Goal: Task Accomplishment & Management: Manage account settings

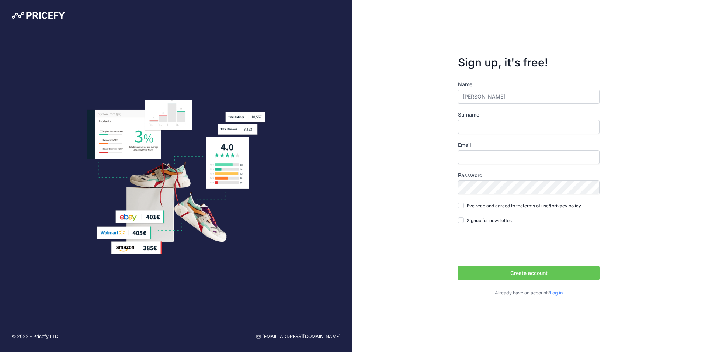
type input "[PERSON_NAME]"
type input "[EMAIL_ADDRESS][PERSON_NAME][DOMAIN_NAME]"
type input "Jacobson"
click at [458, 266] on button "Create account" at bounding box center [528, 273] width 141 height 14
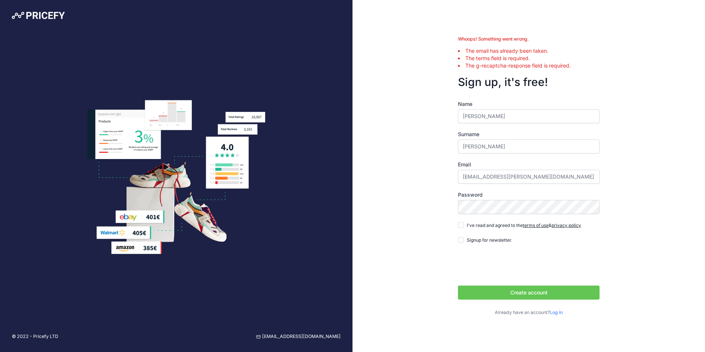
click at [673, 213] on div "Whoops! Something went wrong. The email has already been taken. The terms field…" at bounding box center [528, 176] width 352 height 352
click at [557, 310] on link "Log in" at bounding box center [555, 312] width 13 height 6
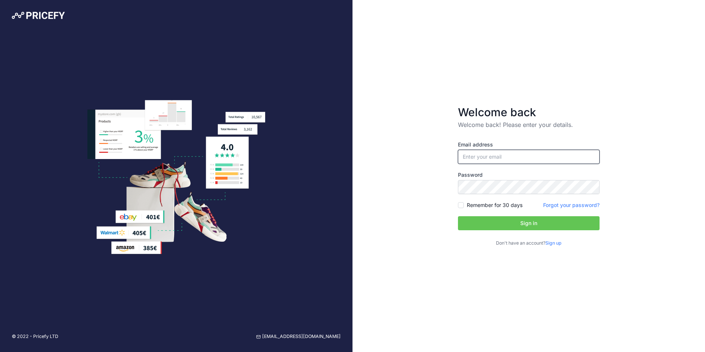
type input "[EMAIL_ADDRESS][PERSON_NAME][DOMAIN_NAME]"
click at [536, 231] on div "Email address tory.jacobson@globalsupplyexchange.com Password Sign up" at bounding box center [528, 194] width 141 height 106
click at [535, 225] on button "Sign in" at bounding box center [528, 223] width 141 height 14
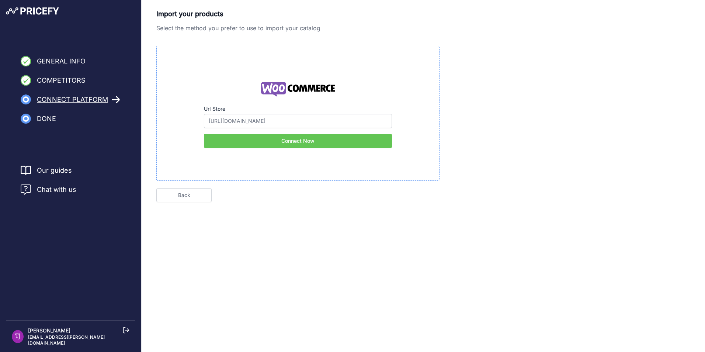
click at [291, 140] on button "Connect Now" at bounding box center [298, 141] width 188 height 14
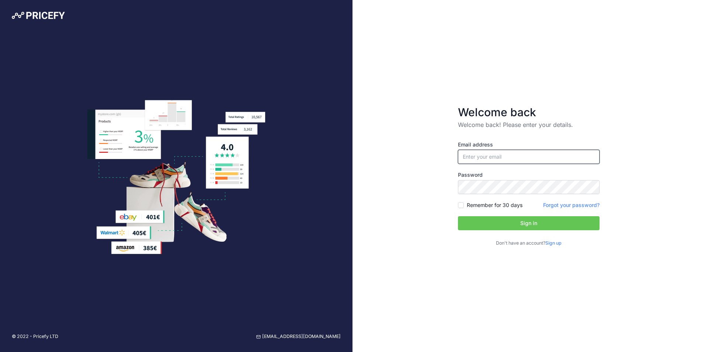
type input "[EMAIL_ADDRESS][PERSON_NAME][DOMAIN_NAME]"
drag, startPoint x: 577, startPoint y: 159, endPoint x: 406, endPoint y: 158, distance: 171.3
click at [406, 158] on div "Welcome back Welcome back! Please enter your details. Email address tory.jacobs…" at bounding box center [528, 176] width 352 height 352
click at [378, 160] on div "Welcome back Welcome back! Please enter your details. Email address tory.jacobs…" at bounding box center [528, 176] width 352 height 352
click at [461, 206] on input "Remember for 30 days" at bounding box center [461, 205] width 6 height 6
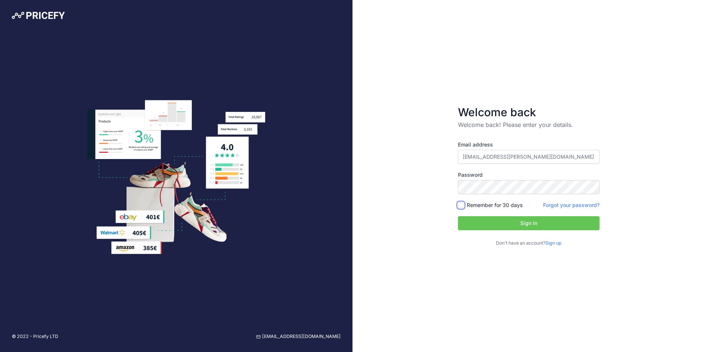
checkbox input "true"
click at [496, 219] on button "Sign in" at bounding box center [528, 223] width 141 height 14
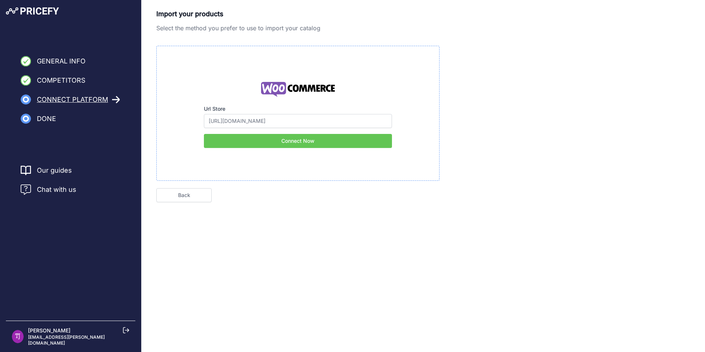
click at [272, 143] on button "Connect Now" at bounding box center [298, 141] width 188 height 14
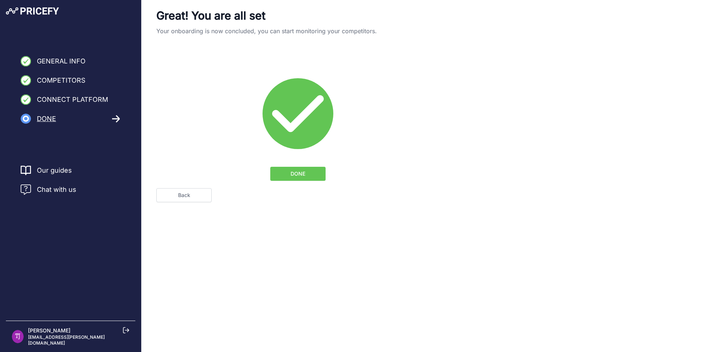
click at [297, 169] on button "DONE" at bounding box center [297, 174] width 55 height 14
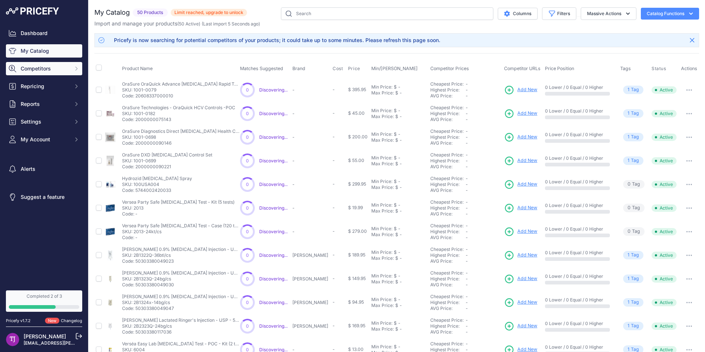
click at [27, 66] on span "Competitors" at bounding box center [45, 68] width 48 height 7
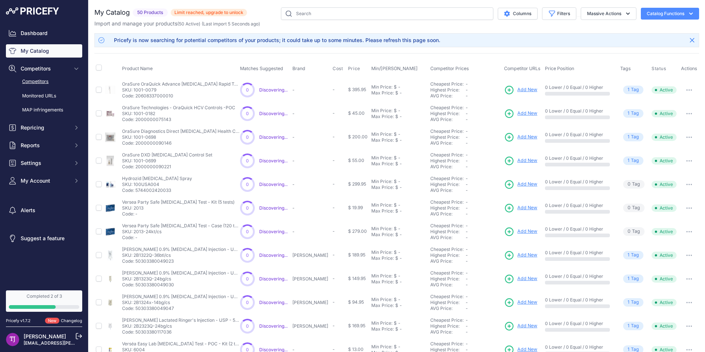
click at [52, 78] on link "Competitors" at bounding box center [44, 81] width 76 height 13
click at [31, 81] on link "Competitors" at bounding box center [44, 81] width 76 height 13
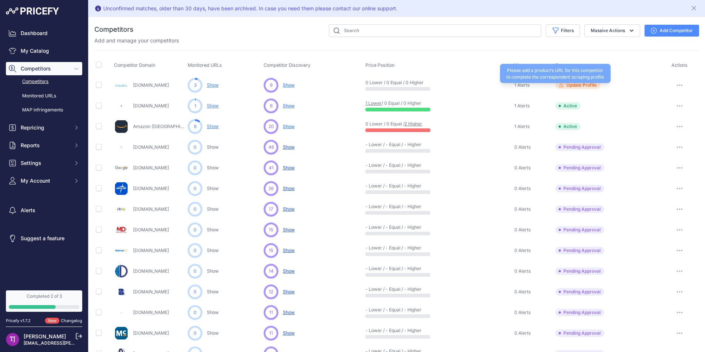
click at [570, 85] on span "Update Profile" at bounding box center [581, 85] width 30 height 6
click at [291, 104] on span "Show" at bounding box center [289, 106] width 12 height 6
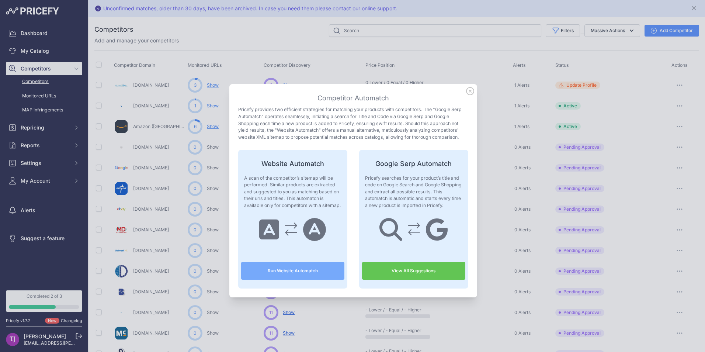
click at [33, 36] on div at bounding box center [352, 176] width 705 height 352
click at [35, 33] on div at bounding box center [352, 176] width 705 height 352
click at [471, 89] on div "Competitor Automatch Pricefy provides two efficient strategies for matching you…" at bounding box center [353, 190] width 248 height 213
click at [468, 89] on icon at bounding box center [470, 91] width 8 height 8
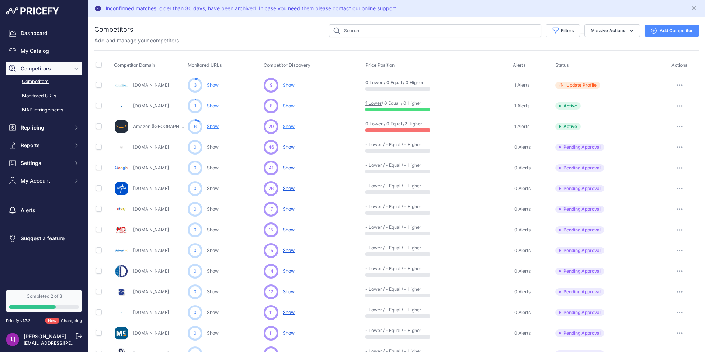
click at [213, 127] on link "Show" at bounding box center [213, 126] width 12 height 6
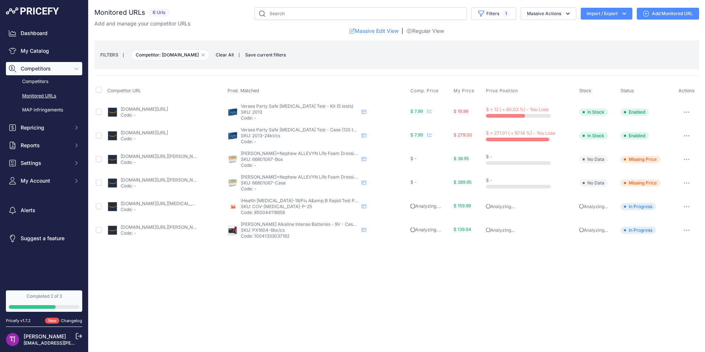
click at [683, 159] on button "button" at bounding box center [686, 159] width 15 height 10
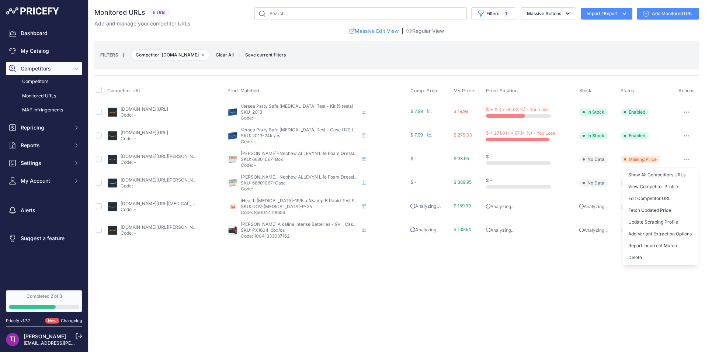
drag, startPoint x: 297, startPoint y: 306, endPoint x: 301, endPoint y: 291, distance: 15.6
click at [297, 305] on div "Close You are not connected to the internet." at bounding box center [396, 176] width 616 height 352
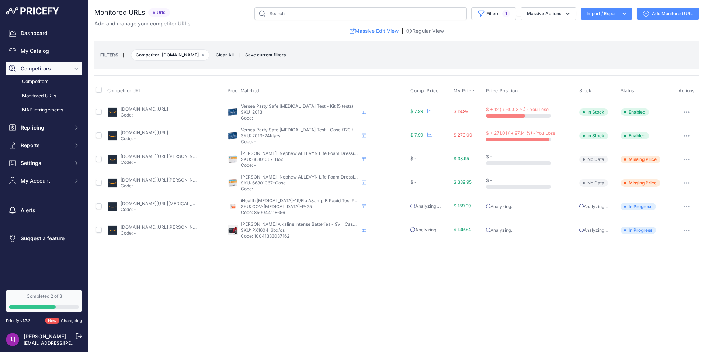
click at [37, 26] on div "Dashboard My Catalog Competitors Competitors Monitored URLs MAP infringements R…" at bounding box center [44, 143] width 88 height 287
click at [38, 32] on link "Dashboard" at bounding box center [44, 33] width 76 height 13
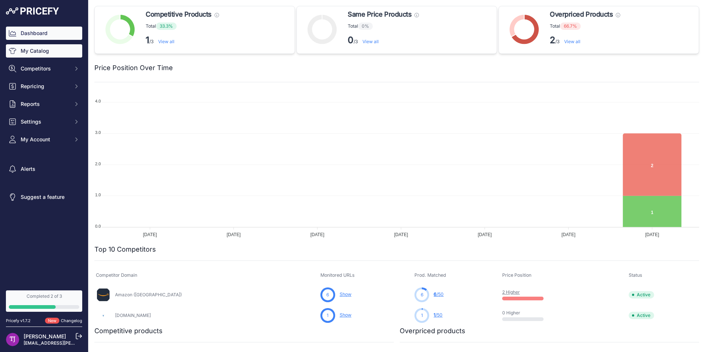
click at [60, 48] on link "My Catalog" at bounding box center [44, 50] width 76 height 13
click at [46, 50] on link "My Catalog" at bounding box center [44, 50] width 76 height 13
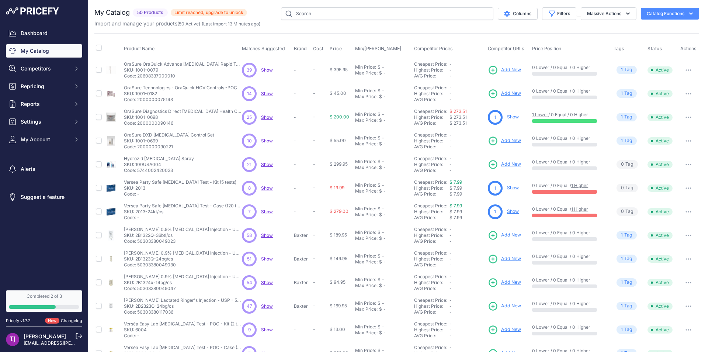
click at [220, 12] on span "Limit reached, upgrade to unlock" at bounding box center [209, 12] width 76 height 7
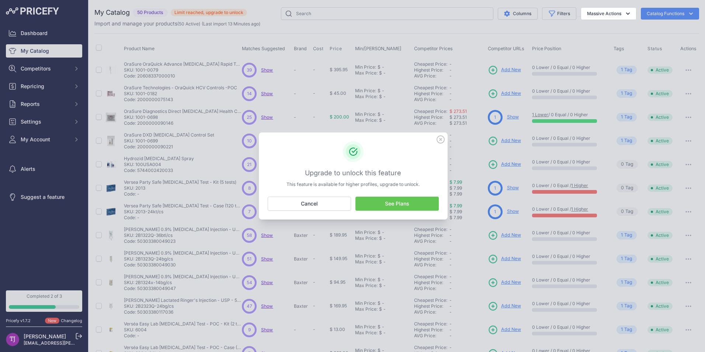
click at [375, 199] on link "See Plans" at bounding box center [396, 203] width 83 height 14
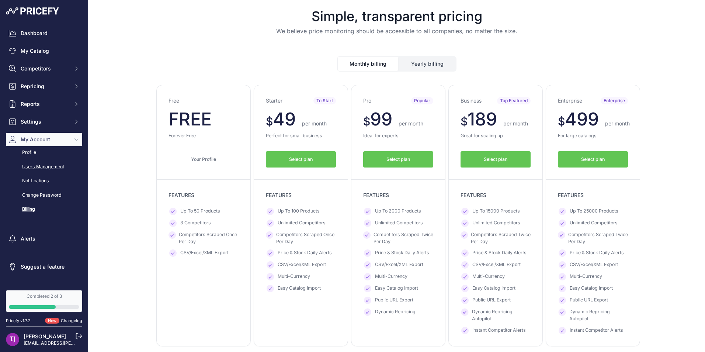
click at [62, 169] on link "Users Management" at bounding box center [44, 166] width 76 height 13
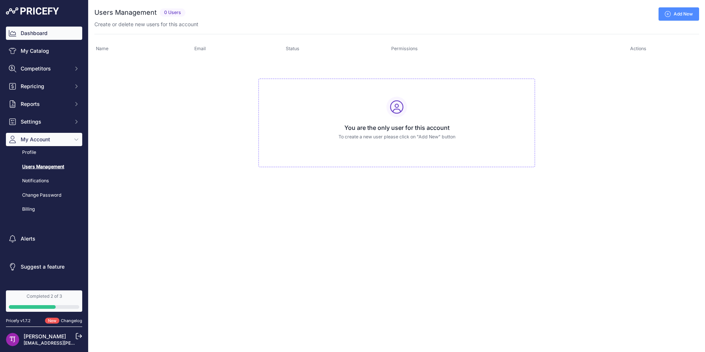
click at [42, 35] on link "Dashboard" at bounding box center [44, 33] width 76 height 13
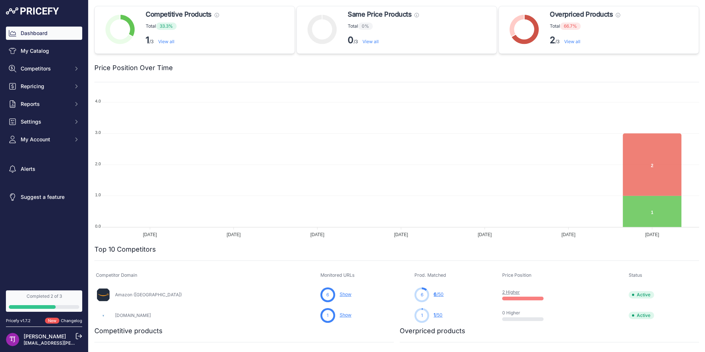
click at [570, 42] on link "View all" at bounding box center [572, 42] width 16 height 6
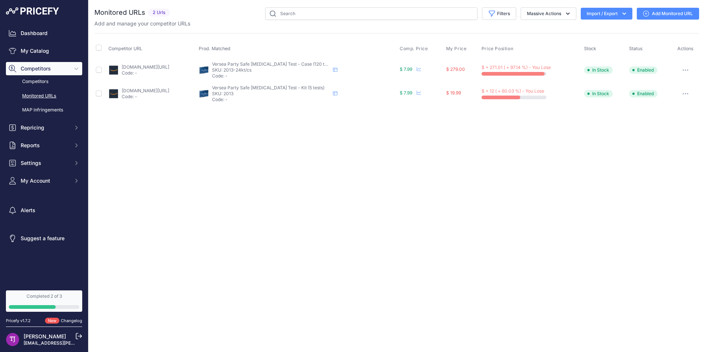
click at [31, 43] on div "Dashboard My Catalog Competitors Competitors Monitored URLs MAP infringements R…" at bounding box center [44, 107] width 76 height 161
click at [31, 51] on link "My Catalog" at bounding box center [44, 50] width 76 height 13
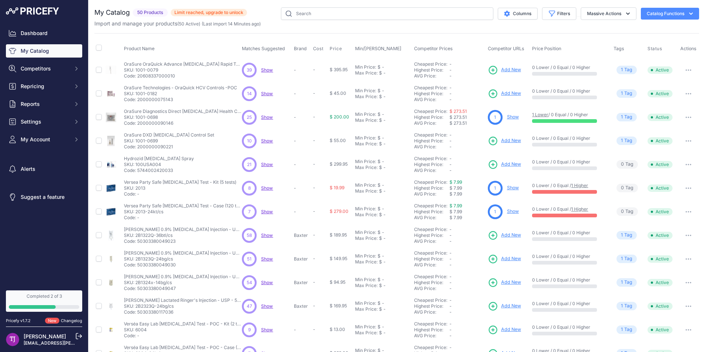
click at [196, 11] on span "Limit reached, upgrade to unlock" at bounding box center [209, 12] width 76 height 7
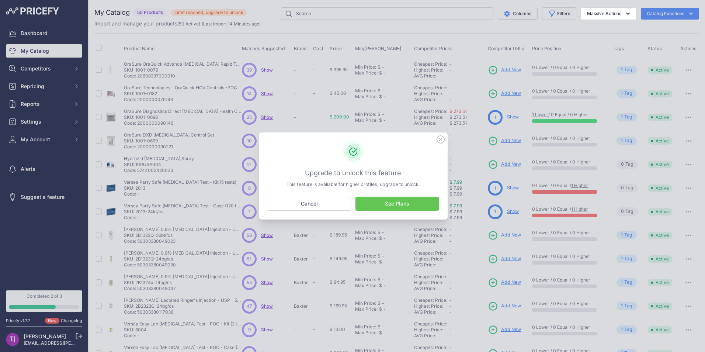
click at [409, 198] on link "See Plans" at bounding box center [396, 203] width 83 height 14
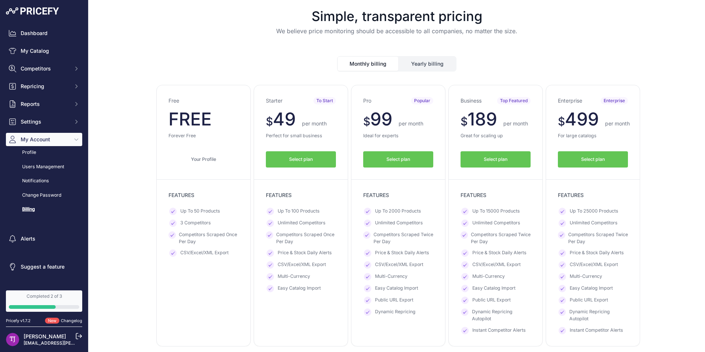
click at [404, 163] on button "Select plan" at bounding box center [398, 159] width 70 height 17
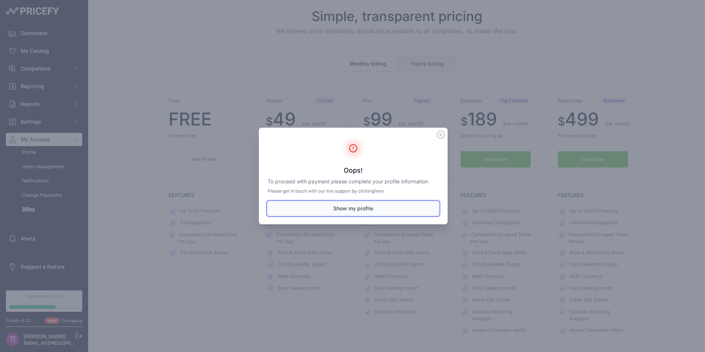
click at [361, 206] on button "Show my profile" at bounding box center [353, 208] width 171 height 14
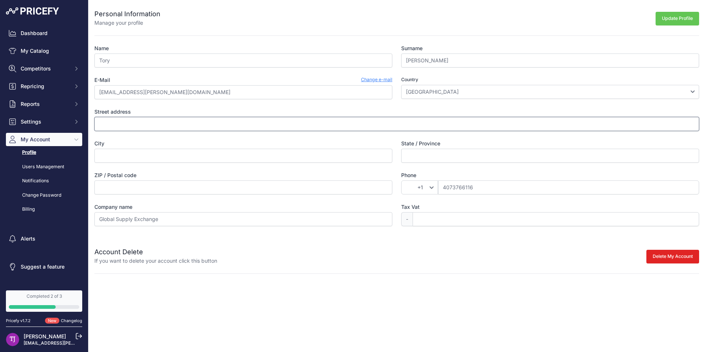
click at [211, 126] on input "Street address" at bounding box center [396, 124] width 604 height 14
type input "10703 Mobberley Circle"
type input "Orlando"
type input "Other"
type input "32832-6966"
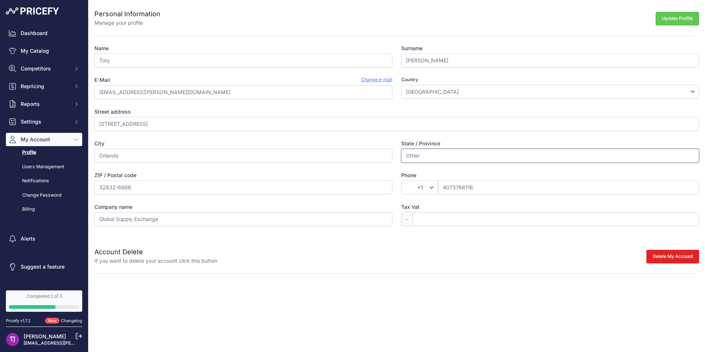
click at [437, 161] on input "Other" at bounding box center [550, 155] width 298 height 14
drag, startPoint x: 401, startPoint y: 159, endPoint x: 346, endPoint y: 165, distance: 54.9
click at [347, 165] on div "Name Tory Surname Jacobson E-Mail Change e-mail tory.jacobson@globalsupplyexcha…" at bounding box center [396, 135] width 604 height 181
type input "Florida"
click at [684, 18] on button "Update Profile" at bounding box center [676, 19] width 43 height 14
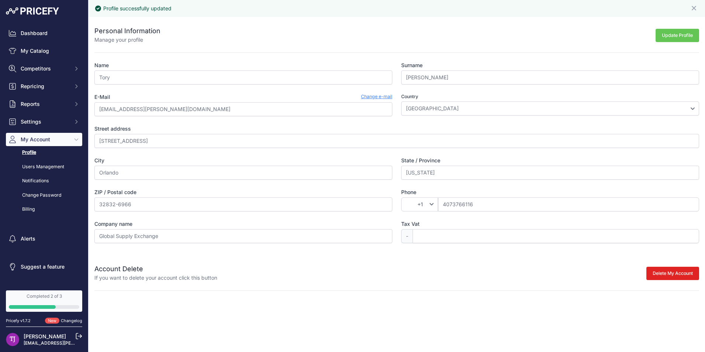
click at [690, 38] on button "Update Profile" at bounding box center [676, 36] width 43 height 14
click at [26, 207] on link "Billing" at bounding box center [44, 209] width 76 height 13
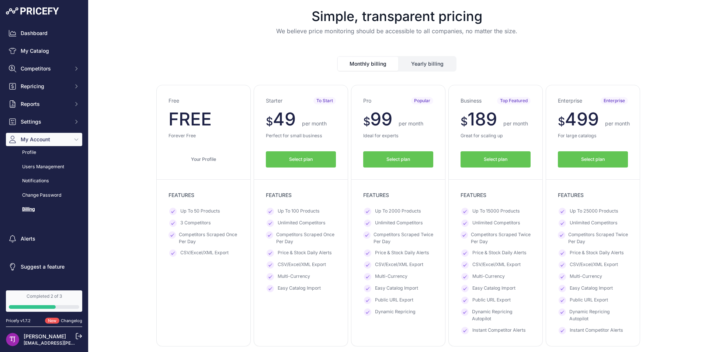
click at [417, 159] on button "Select plan" at bounding box center [398, 159] width 70 height 17
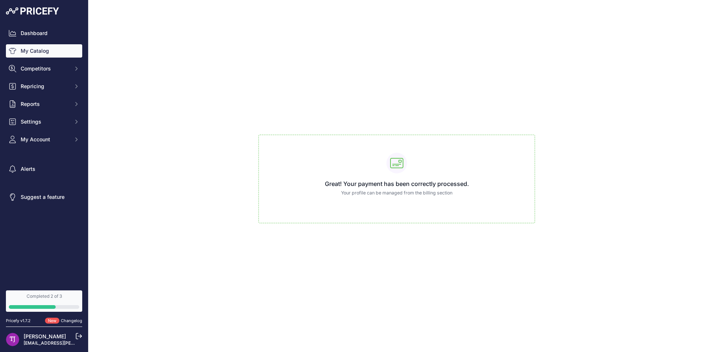
click at [39, 55] on link "My Catalog" at bounding box center [44, 50] width 76 height 13
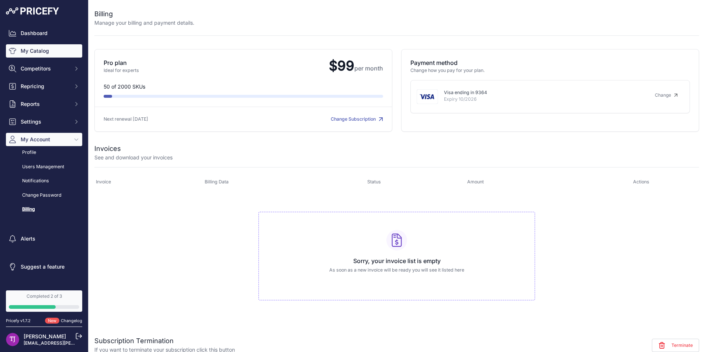
click at [36, 53] on link "My Catalog" at bounding box center [44, 50] width 76 height 13
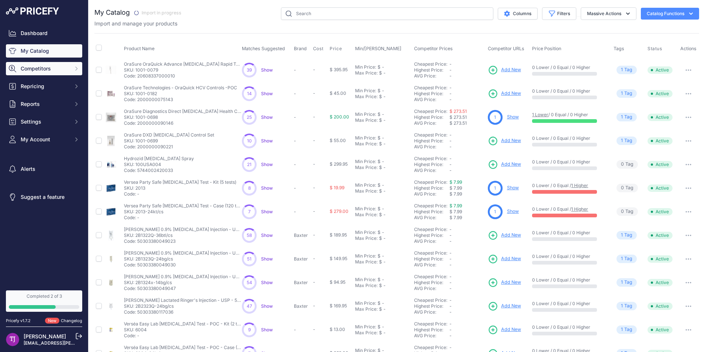
click at [64, 70] on span "Competitors" at bounding box center [45, 68] width 48 height 7
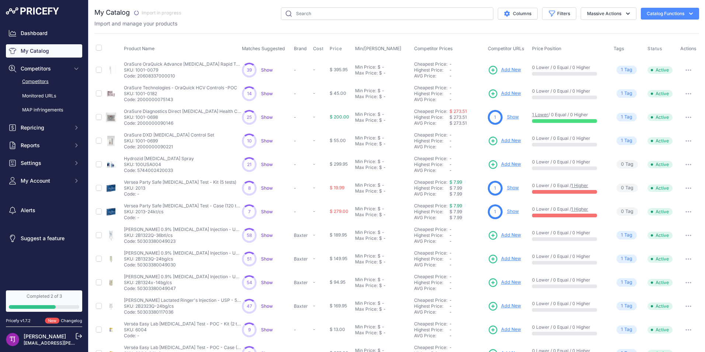
click at [58, 79] on link "Competitors" at bounding box center [44, 81] width 76 height 13
click at [39, 80] on link "Competitors" at bounding box center [44, 81] width 76 height 13
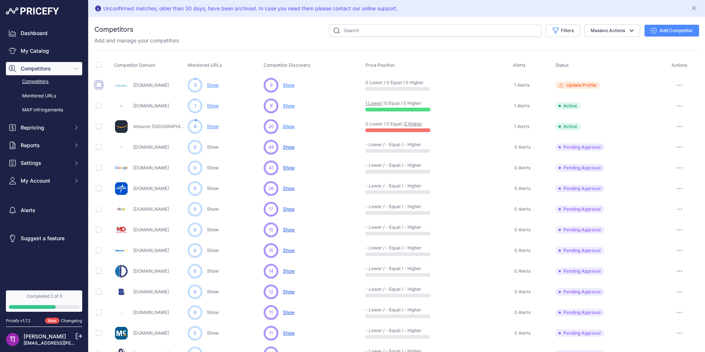
click at [99, 83] on input "checkbox" at bounding box center [99, 85] width 6 height 6
checkbox input "true"
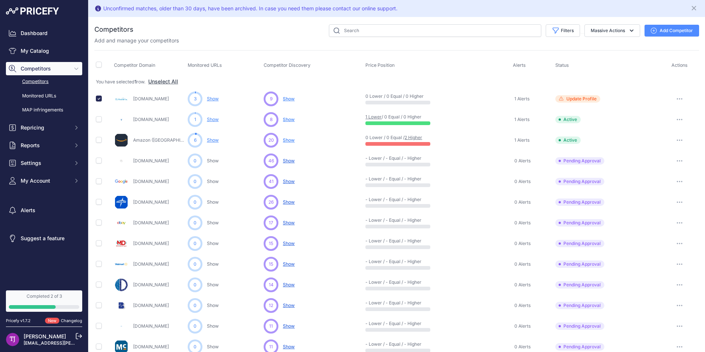
click at [681, 32] on button "Add Competitor" at bounding box center [671, 31] width 55 height 12
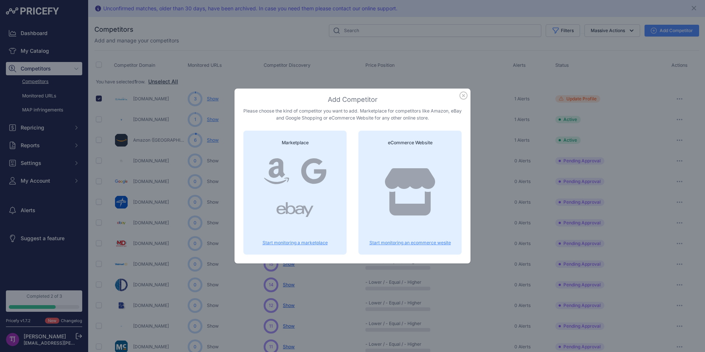
click at [317, 243] on p "Start monitoring a marketplace" at bounding box center [294, 243] width 85 height 6
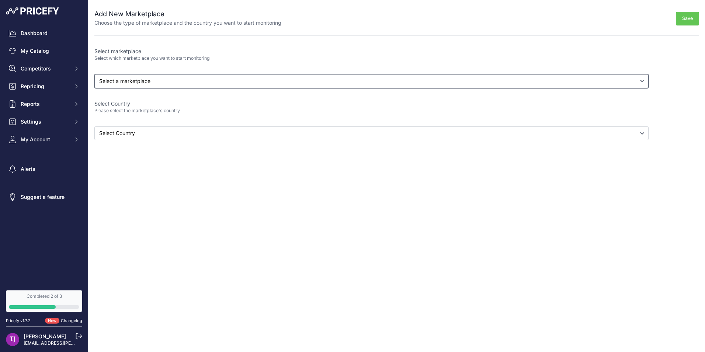
click at [150, 83] on select "Select a marketplace Amazon Google Shopping" at bounding box center [371, 81] width 554 height 14
click at [94, 74] on select "Select a marketplace Amazon Google Shopping" at bounding box center [371, 81] width 554 height 14
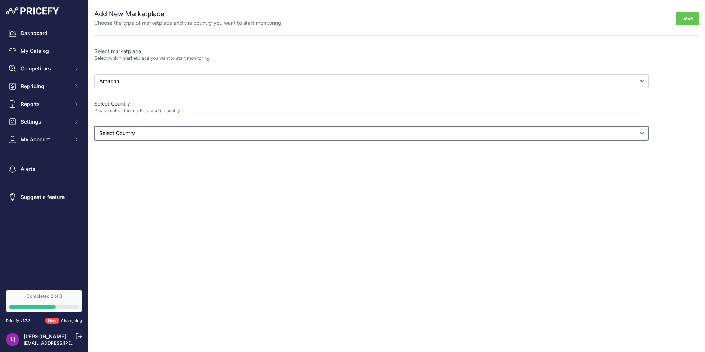
click at [158, 133] on select "Select Country Australia Brazil Canada France Germany India Italy Mexico Nether…" at bounding box center [371, 133] width 554 height 14
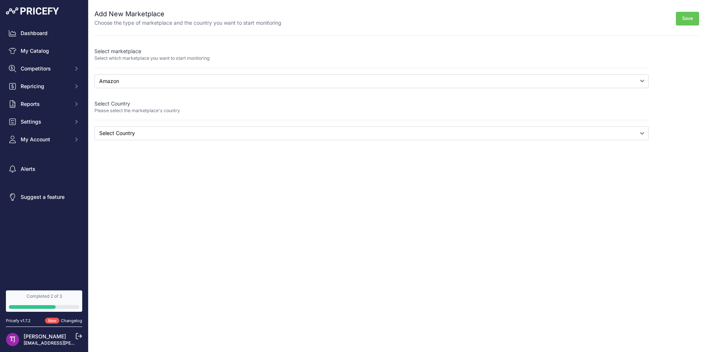
click at [539, 37] on div "Add New Marketplace Choose the type of marketplace and the country you want to …" at bounding box center [396, 70] width 604 height 140
click at [126, 75] on select "Select a marketplace Amazon Google Shopping" at bounding box center [371, 81] width 554 height 14
select select "google"
click at [94, 74] on select "Select a marketplace Amazon Google Shopping" at bounding box center [371, 81] width 554 height 14
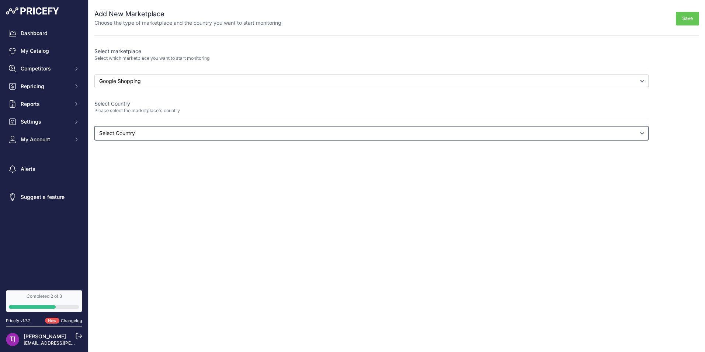
click at [152, 134] on select "Select Country Albania Algeria American Samoa Andorra Angola Anguilla Antigua a…" at bounding box center [371, 133] width 554 height 14
select select "google.com"
click at [94, 126] on select "Select Country Albania Algeria American Samoa Andorra Angola Anguilla Antigua a…" at bounding box center [371, 133] width 554 height 14
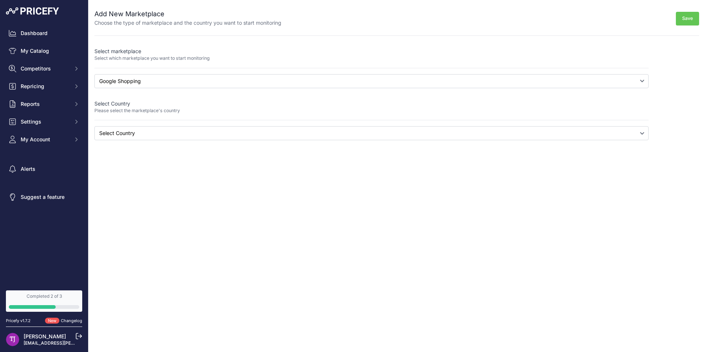
click at [684, 20] on button "Save" at bounding box center [686, 19] width 23 height 14
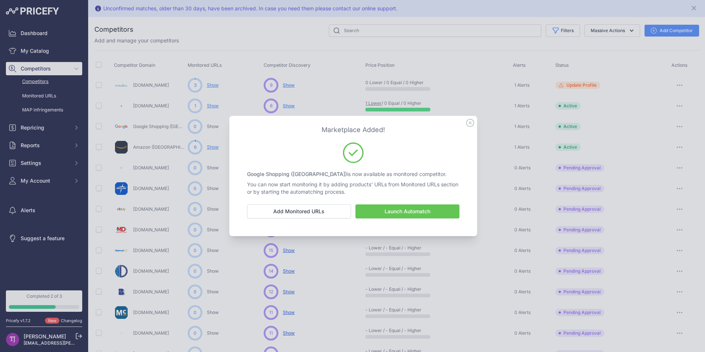
click at [407, 208] on button "Launch Automatch" at bounding box center [407, 211] width 104 height 14
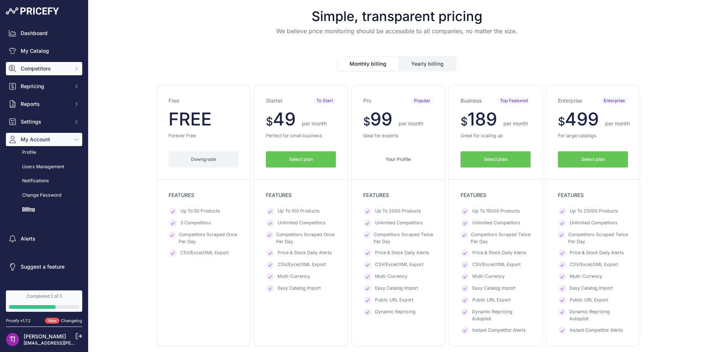
click at [39, 67] on span "Competitors" at bounding box center [45, 68] width 48 height 7
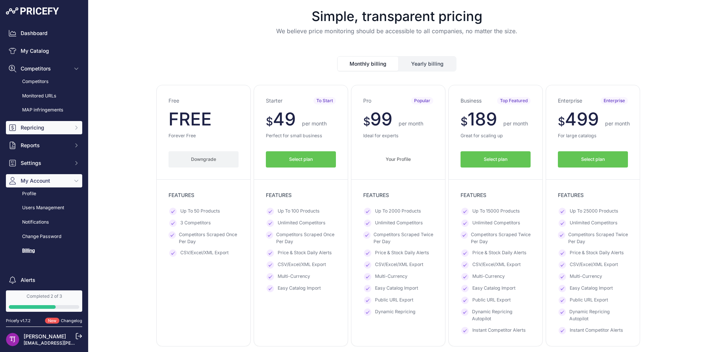
click at [48, 122] on button "Repricing" at bounding box center [44, 127] width 76 height 13
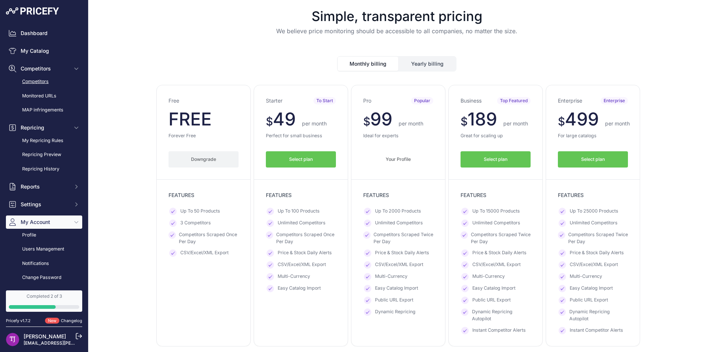
click at [45, 79] on link "Competitors" at bounding box center [44, 81] width 76 height 13
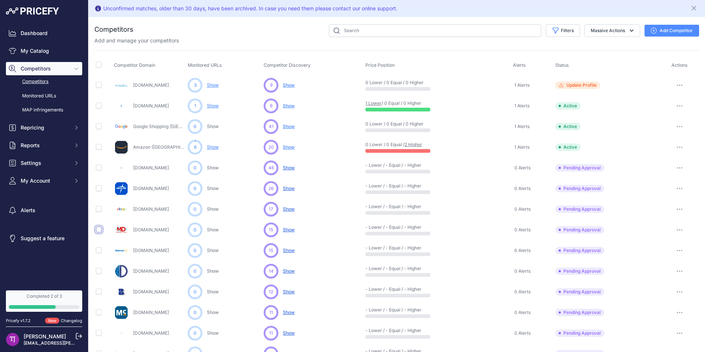
click at [99, 227] on input "checkbox" at bounding box center [99, 229] width 6 height 6
checkbox input "true"
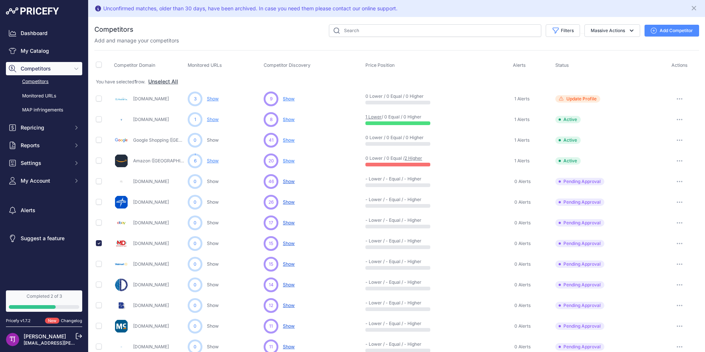
click at [676, 242] on icon "button" at bounding box center [679, 242] width 6 height 1
click at [664, 268] on button "Approve Competitor" at bounding box center [667, 271] width 60 height 12
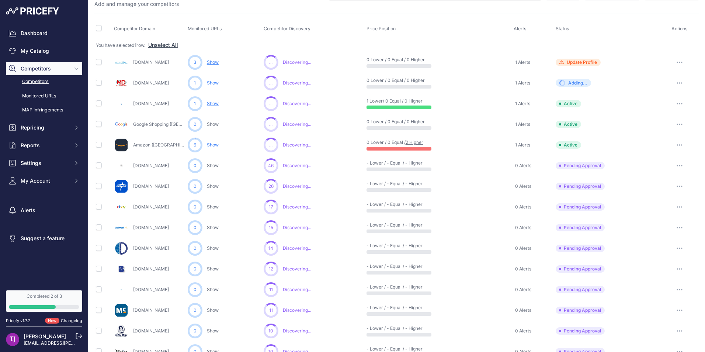
scroll to position [37, 0]
click at [97, 227] on input "checkbox" at bounding box center [99, 227] width 6 height 6
checkbox input "true"
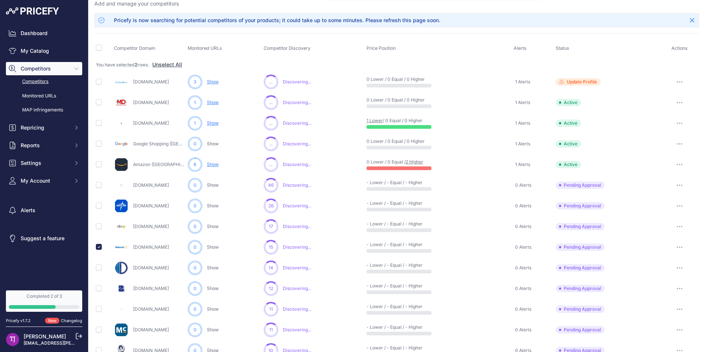
click at [676, 245] on button "button" at bounding box center [679, 247] width 15 height 10
click at [672, 276] on button "Approve Competitor" at bounding box center [667, 274] width 60 height 12
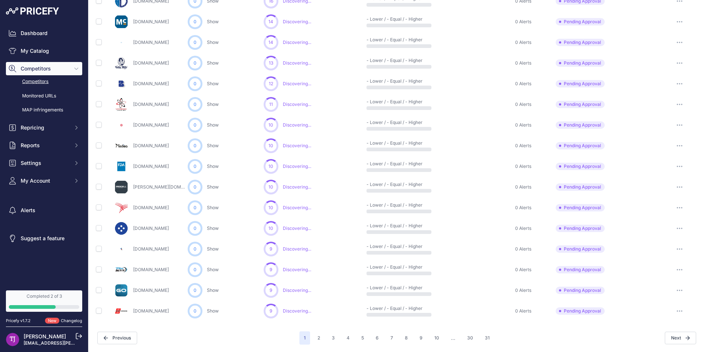
scroll to position [283, 0]
click at [318, 341] on button "2" at bounding box center [318, 337] width 11 height 13
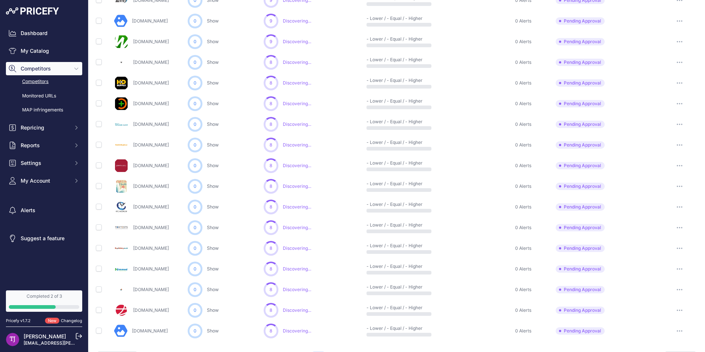
scroll to position [45, 0]
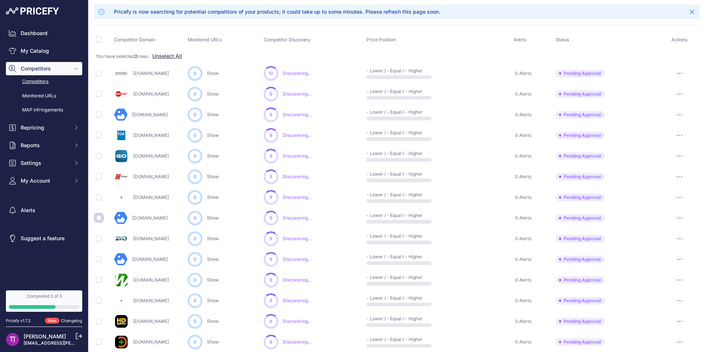
click at [98, 218] on input "checkbox" at bounding box center [99, 217] width 6 height 6
checkbox input "true"
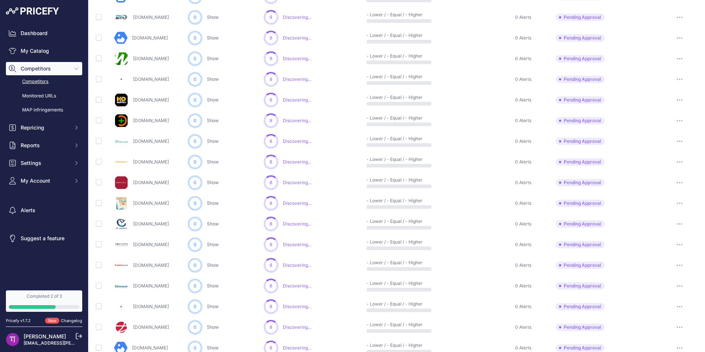
scroll to position [303, 0]
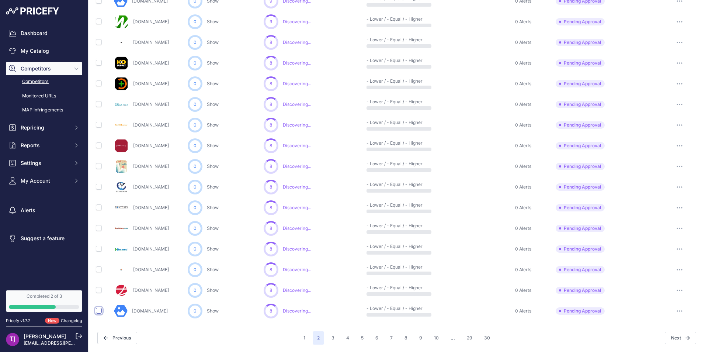
click at [97, 309] on input "checkbox" at bounding box center [99, 310] width 6 height 6
checkbox input "true"
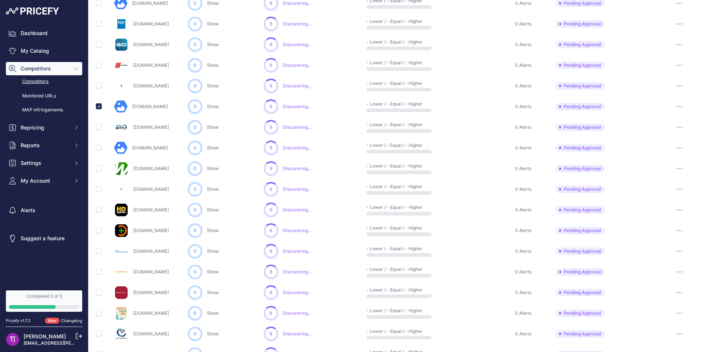
scroll to position [156, 0]
click at [674, 104] on button "button" at bounding box center [679, 107] width 15 height 10
click at [670, 133] on button "Approve Competitor" at bounding box center [667, 135] width 60 height 12
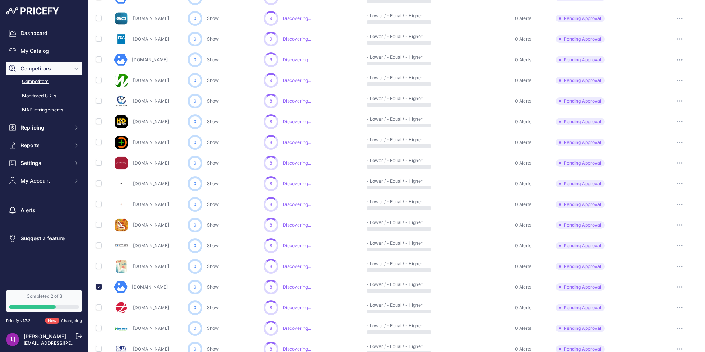
scroll to position [303, 0]
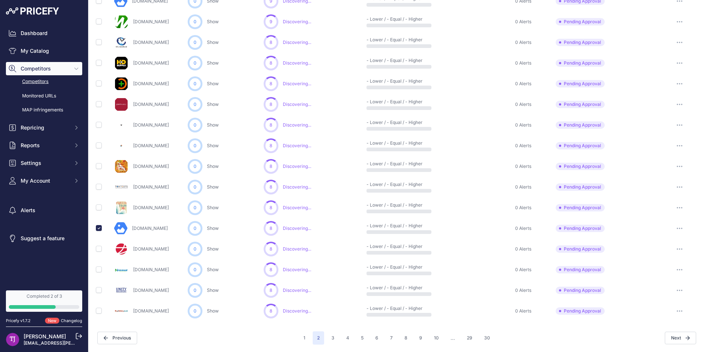
click at [676, 228] on icon "button" at bounding box center [679, 227] width 6 height 1
click at [670, 255] on button "Approve Competitor" at bounding box center [667, 255] width 60 height 12
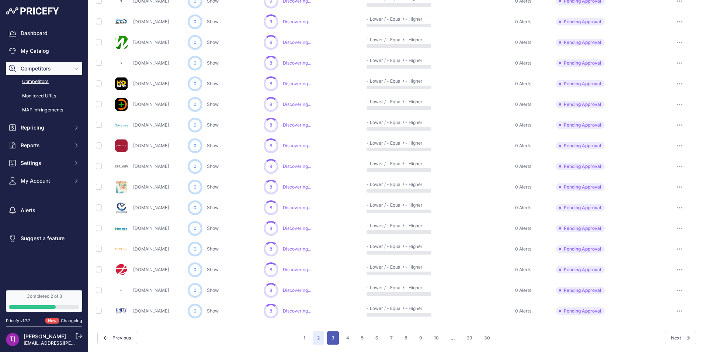
click at [336, 343] on button "3" at bounding box center [333, 337] width 12 height 13
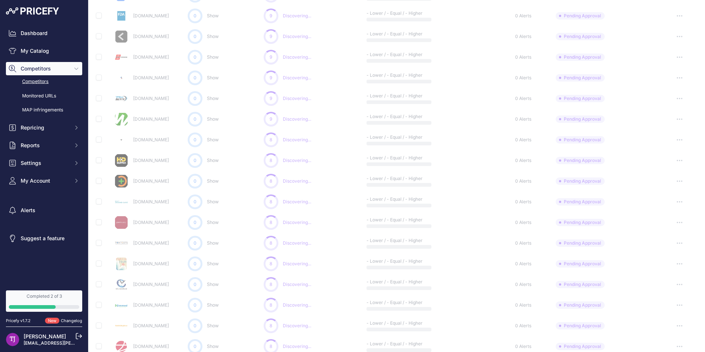
scroll to position [45, 0]
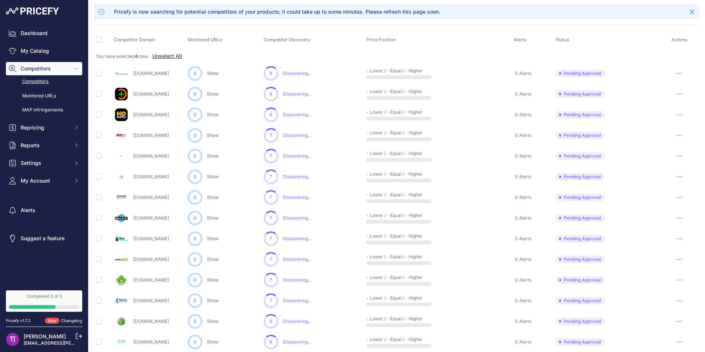
click at [164, 73] on link "[DOMAIN_NAME]" at bounding box center [151, 73] width 36 height 6
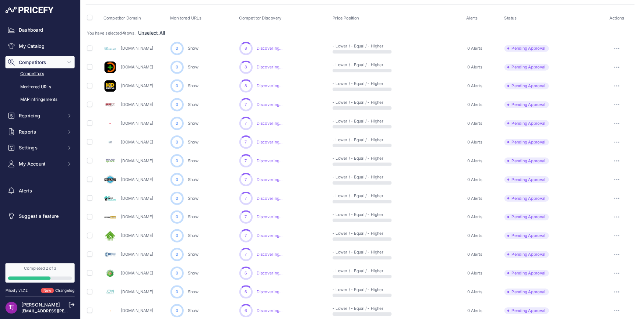
scroll to position [25, 0]
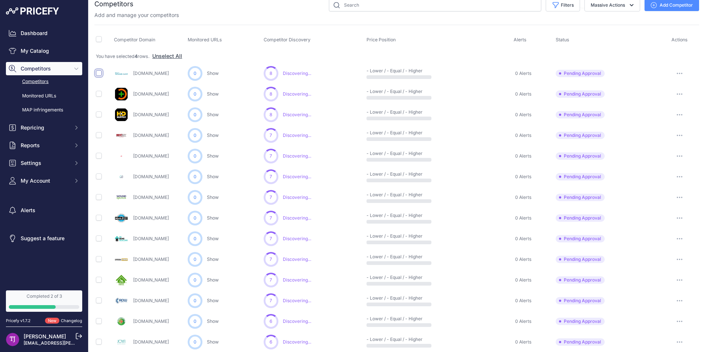
click at [99, 73] on input "checkbox" at bounding box center [99, 73] width 6 height 6
checkbox input "true"
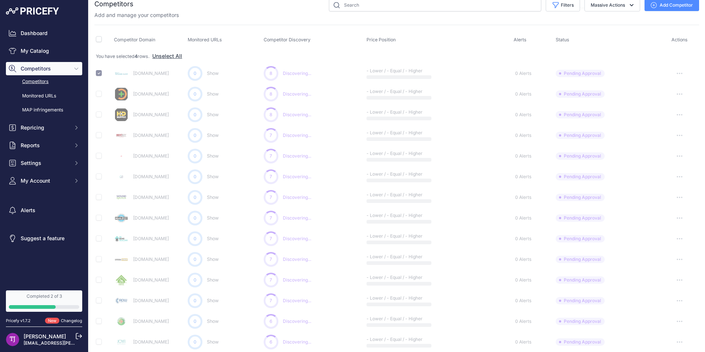
click at [672, 73] on button "button" at bounding box center [679, 73] width 15 height 10
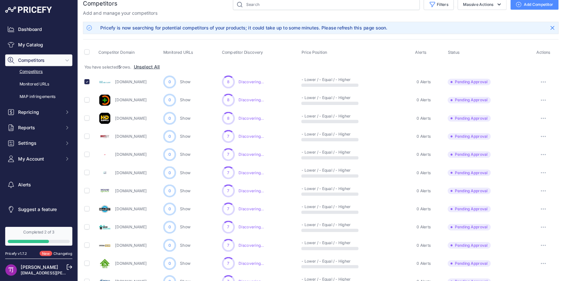
scroll to position [25, 0]
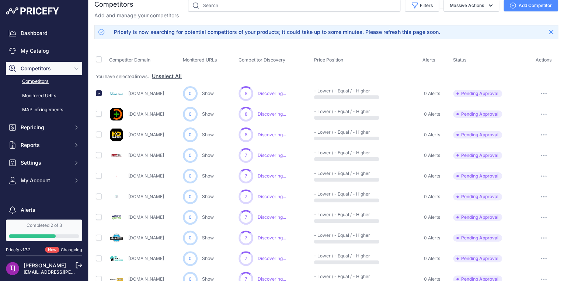
click at [504, 16] on div "Add and manage your competitors" at bounding box center [326, 15] width 464 height 7
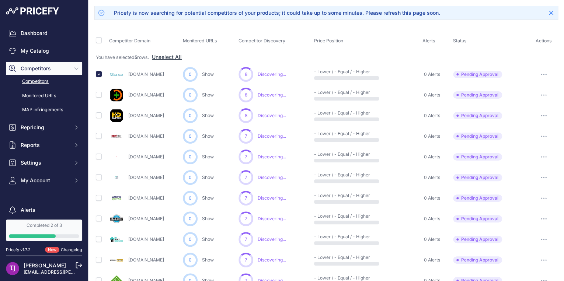
scroll to position [55, 0]
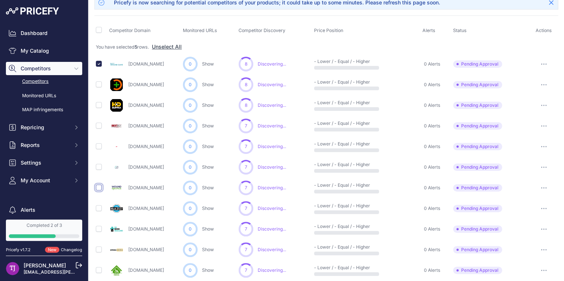
click at [97, 186] on input "checkbox" at bounding box center [99, 188] width 6 height 6
checkbox input "true"
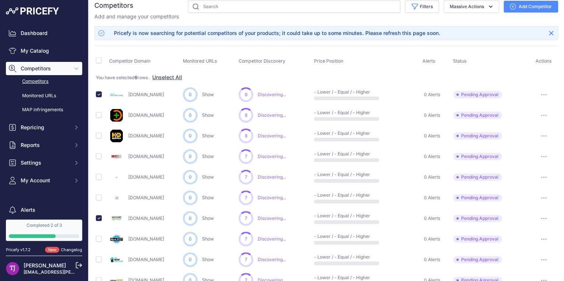
scroll to position [0, 0]
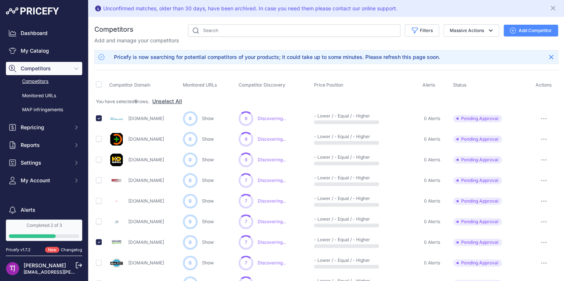
click at [538, 119] on button "button" at bounding box center [543, 118] width 15 height 10
click at [529, 143] on button "Approve Competitor" at bounding box center [526, 146] width 60 height 12
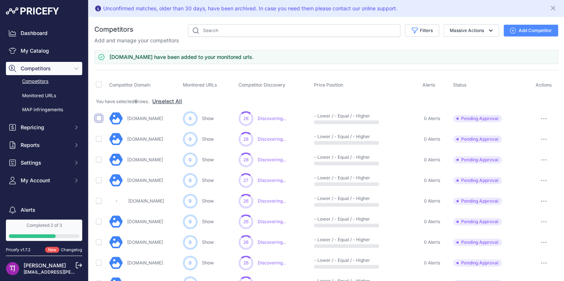
click at [98, 119] on input "checkbox" at bounding box center [99, 118] width 6 height 6
checkbox input "true"
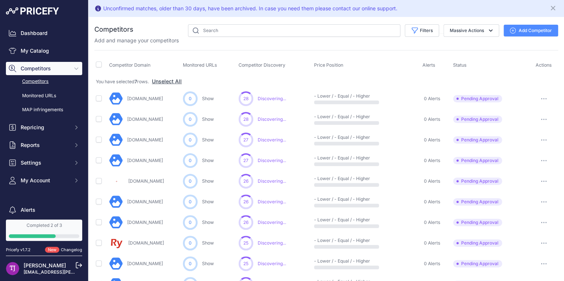
click at [541, 117] on button "button" at bounding box center [543, 119] width 15 height 10
click at [244, 37] on div "Add and manage your competitors" at bounding box center [326, 40] width 464 height 7
click at [236, 30] on input "text" at bounding box center [294, 30] width 212 height 13
type input "heymed"
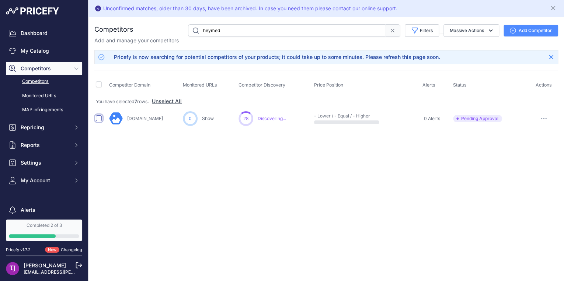
click at [99, 119] on input "checkbox" at bounding box center [99, 118] width 6 height 6
checkbox input "true"
click at [541, 118] on icon "button" at bounding box center [544, 118] width 6 height 1
click at [535, 143] on button "Approve Competitor" at bounding box center [526, 146] width 60 height 12
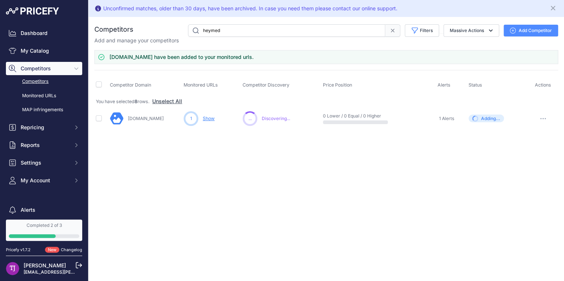
click at [391, 30] on icon at bounding box center [392, 31] width 6 height 6
click at [484, 33] on button "Massive Actions" at bounding box center [471, 30] width 56 height 13
click at [484, 31] on button "Massive Actions" at bounding box center [471, 30] width 56 height 13
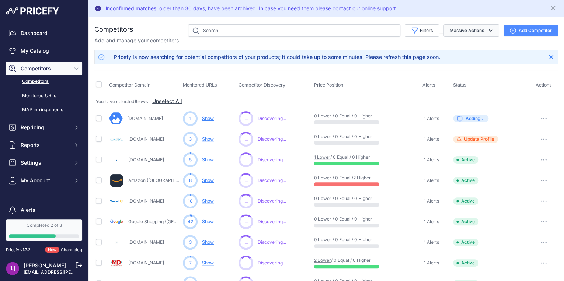
click at [420, 194] on td "1 Alerts" at bounding box center [435, 201] width 31 height 21
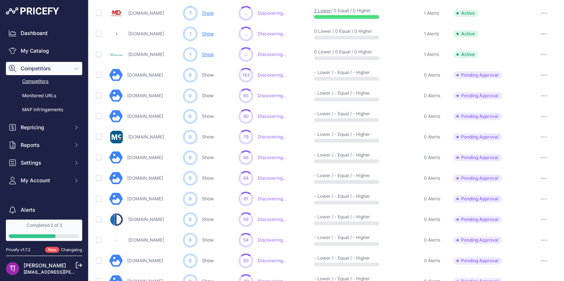
scroll to position [245, 0]
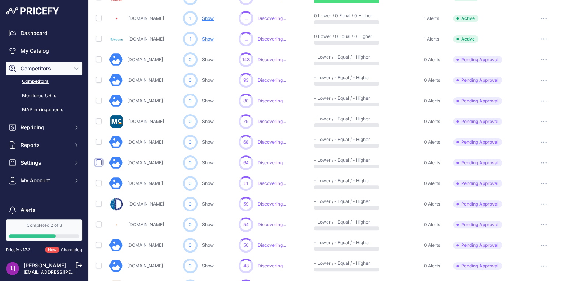
click at [99, 161] on input "checkbox" at bounding box center [99, 163] width 6 height 6
checkbox input "true"
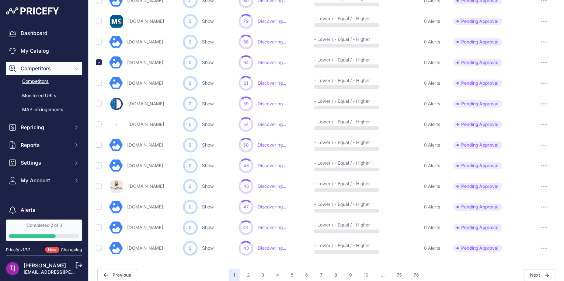
scroll to position [373, 0]
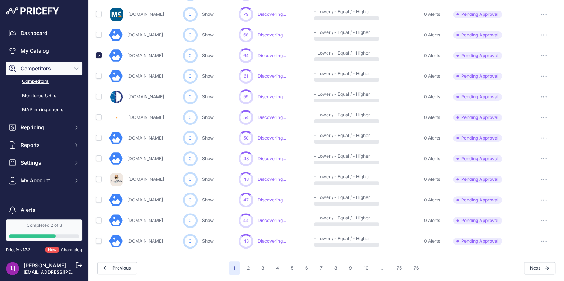
click at [543, 56] on button "button" at bounding box center [543, 55] width 15 height 10
click at [524, 78] on button "Approve Competitor" at bounding box center [526, 83] width 60 height 12
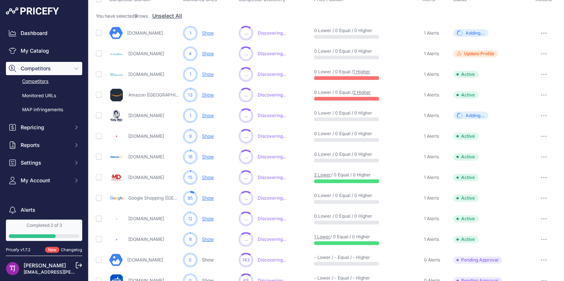
scroll to position [88, 0]
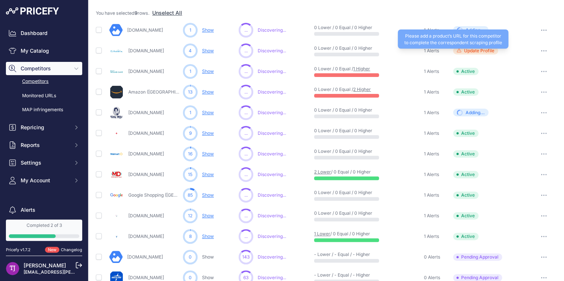
click at [457, 49] on icon at bounding box center [459, 50] width 4 height 4
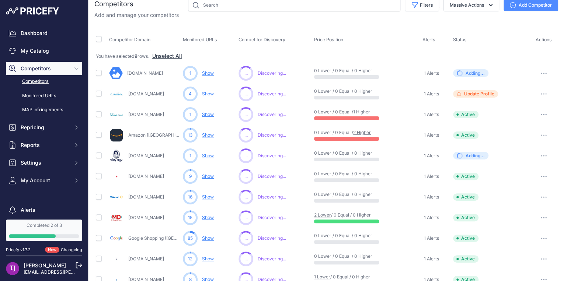
scroll to position [0, 0]
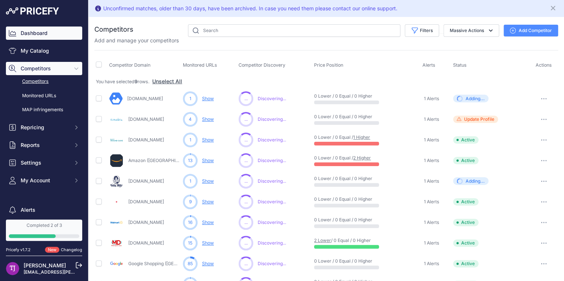
click at [35, 32] on link "Dashboard" at bounding box center [44, 33] width 76 height 13
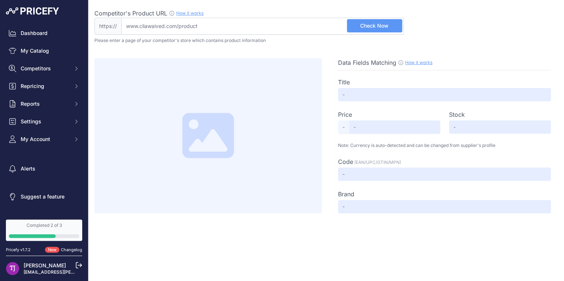
click at [209, 24] on input "Competitor's Product URL How it works In order to create your competitor's extr…" at bounding box center [262, 26] width 282 height 17
click at [209, 29] on input "Competitor's Product URL How it works In order to create your competitor's extr…" at bounding box center [262, 26] width 282 height 17
drag, startPoint x: 206, startPoint y: 29, endPoint x: 162, endPoint y: 28, distance: 44.6
click at [155, 29] on input "Competitor's Product URL How it works In order to create your competitor's extr…" at bounding box center [262, 26] width 282 height 17
click at [184, 27] on input "Competitor's Product URL How it works In order to create your competitor's extr…" at bounding box center [262, 26] width 282 height 17
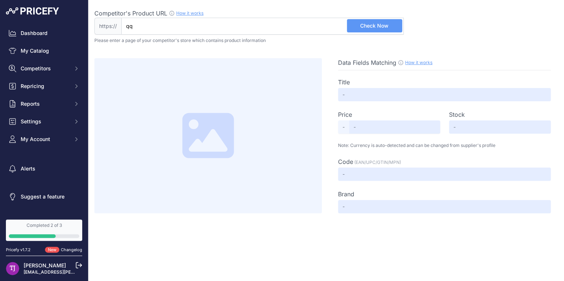
type input "q"
type input "www.cliawaived.com"
click at [369, 22] on button "Check Now" at bounding box center [374, 25] width 55 height 13
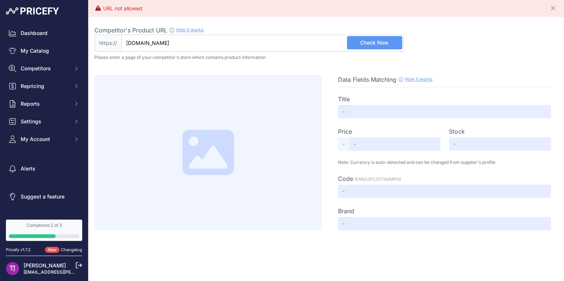
click at [375, 42] on span "Check Now" at bounding box center [374, 42] width 28 height 7
click at [193, 31] on link "How it works" at bounding box center [189, 30] width 27 height 6
click at [41, 35] on link "Dashboard" at bounding box center [44, 33] width 76 height 13
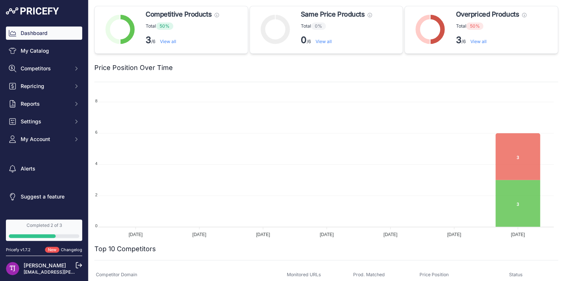
click at [50, 227] on div "Completed 2 of 3" at bounding box center [44, 226] width 70 height 6
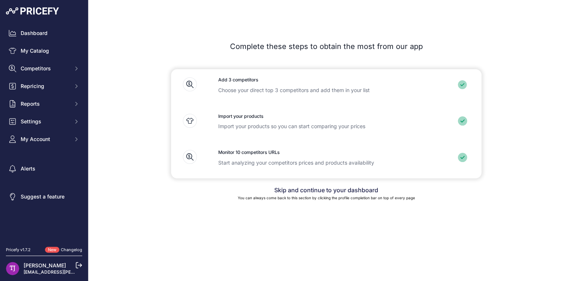
click at [251, 80] on h3 "Add 3 competitors" at bounding box center [326, 80] width 216 height 7
click at [452, 80] on div at bounding box center [463, 87] width 35 height 29
click at [321, 116] on h3 "Import your products" at bounding box center [326, 116] width 216 height 7
click at [320, 163] on p "Start analyzing your competitors prices and products availability" at bounding box center [326, 162] width 216 height 7
drag, startPoint x: 320, startPoint y: 163, endPoint x: 328, endPoint y: 190, distance: 27.9
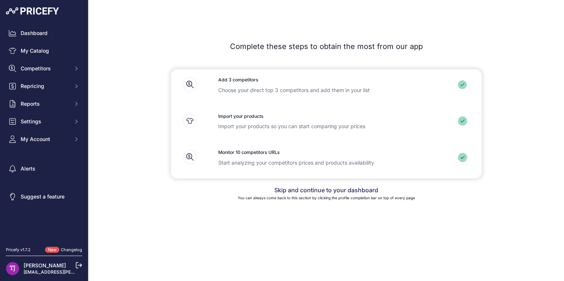
click at [328, 190] on link "Skip and continue to your dashboard" at bounding box center [326, 189] width 104 height 7
click at [331, 190] on link "Skip and continue to your dashboard" at bounding box center [326, 189] width 104 height 7
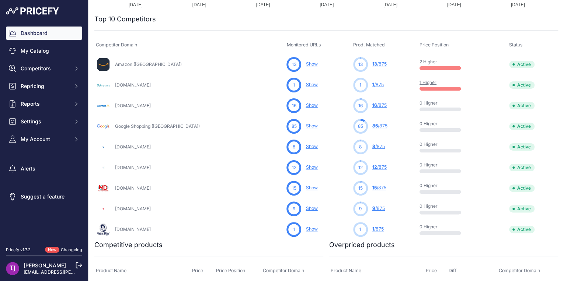
scroll to position [290, 0]
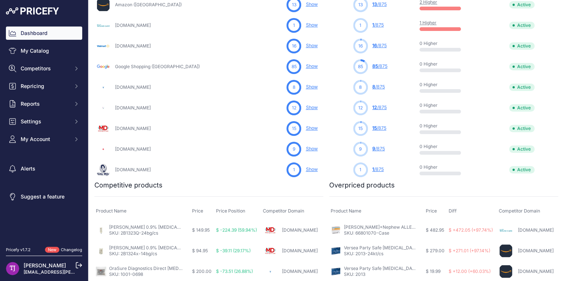
click at [398, 226] on link "Smith+Nephew ALLEVYN Life Foam Dressing - X-Large - Case" at bounding box center [421, 227] width 155 height 6
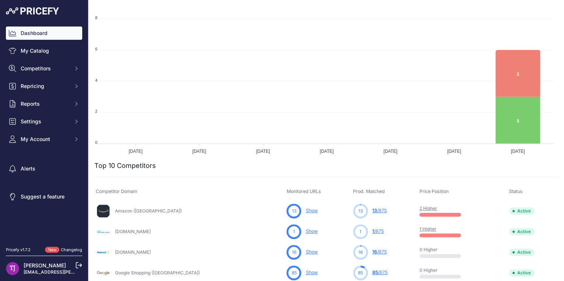
scroll to position [0, 0]
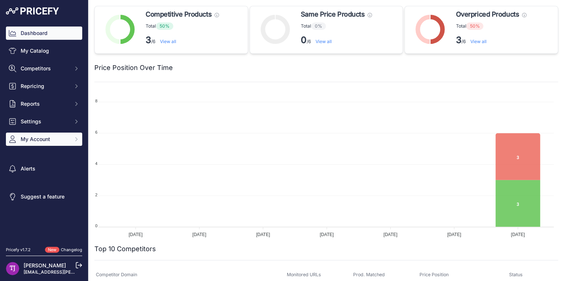
click at [47, 137] on span "My Account" at bounding box center [45, 139] width 48 height 7
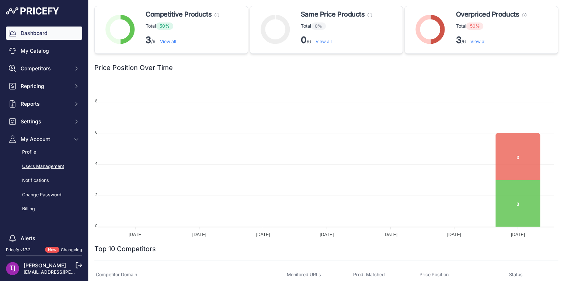
click at [51, 166] on link "Users Management" at bounding box center [44, 166] width 76 height 13
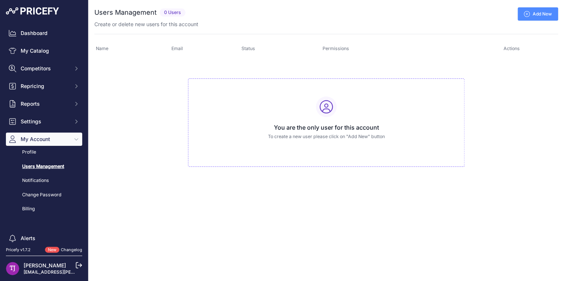
click at [526, 16] on icon at bounding box center [527, 14] width 6 height 6
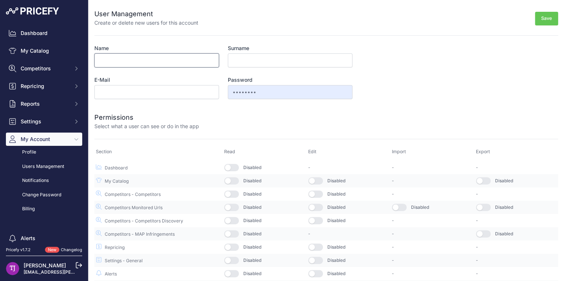
click at [158, 61] on input "Name" at bounding box center [156, 60] width 125 height 14
type input "[PERSON_NAME]"
type input "[PERSON_NAME][EMAIL_ADDRESS][PERSON_NAME][DOMAIN_NAME]"
click at [272, 98] on input "••••••••" at bounding box center [290, 92] width 125 height 14
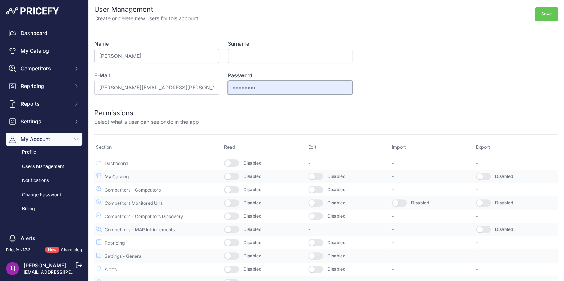
scroll to position [12, 0]
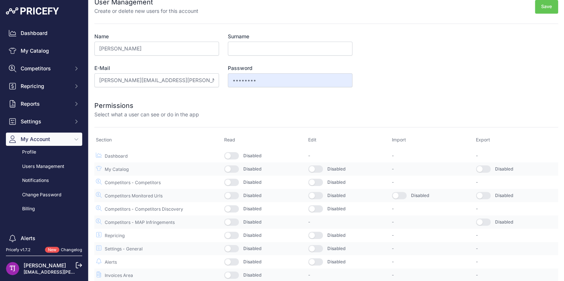
click at [233, 156] on button "button" at bounding box center [231, 155] width 15 height 7
click at [231, 168] on button "button" at bounding box center [231, 168] width 15 height 7
click at [312, 169] on button "button" at bounding box center [315, 168] width 15 height 7
click at [230, 183] on button "button" at bounding box center [231, 182] width 15 height 7
click at [317, 181] on button "button" at bounding box center [315, 182] width 15 height 7
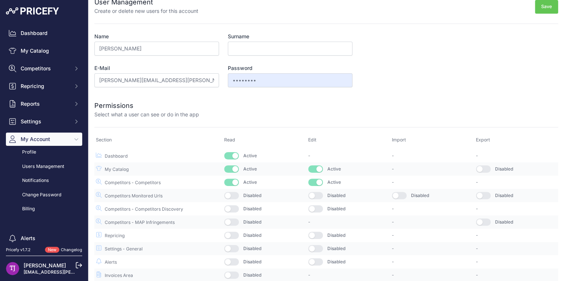
click at [231, 197] on button "button" at bounding box center [231, 195] width 15 height 7
click at [231, 207] on button "button" at bounding box center [231, 208] width 15 height 7
click at [232, 221] on button "button" at bounding box center [231, 222] width 15 height 7
click at [233, 233] on button "button" at bounding box center [231, 235] width 15 height 7
click at [233, 248] on button "button" at bounding box center [231, 248] width 15 height 7
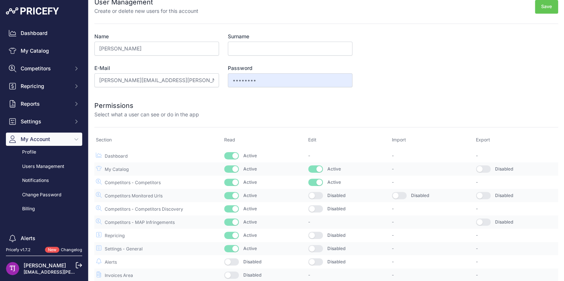
click at [231, 260] on button "button" at bounding box center [231, 261] width 15 height 7
click at [228, 272] on button "button" at bounding box center [231, 275] width 15 height 7
click at [316, 259] on button "button" at bounding box center [315, 261] width 15 height 7
click at [322, 248] on div "Disabled" at bounding box center [348, 248] width 81 height 7
click at [321, 249] on div "Disabled" at bounding box center [348, 248] width 81 height 7
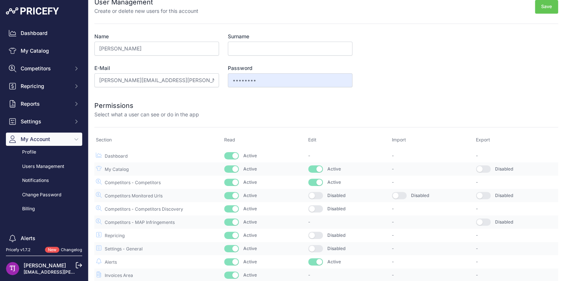
click at [318, 247] on button "button" at bounding box center [315, 248] width 15 height 7
click at [317, 236] on button "button" at bounding box center [315, 235] width 15 height 7
click at [317, 205] on button "button" at bounding box center [315, 208] width 15 height 7
click at [317, 195] on button "button" at bounding box center [315, 195] width 15 height 7
click at [401, 193] on button "button" at bounding box center [399, 195] width 15 height 7
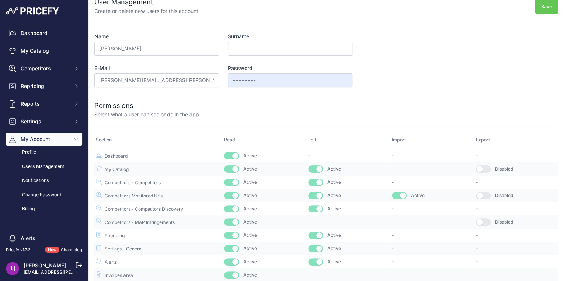
click at [482, 221] on button "button" at bounding box center [483, 222] width 15 height 7
click at [476, 195] on button "button" at bounding box center [483, 195] width 15 height 7
drag, startPoint x: 482, startPoint y: 170, endPoint x: 480, endPoint y: 158, distance: 12.2
click at [482, 169] on button "button" at bounding box center [483, 168] width 15 height 7
click at [547, 9] on button "Save" at bounding box center [546, 7] width 23 height 14
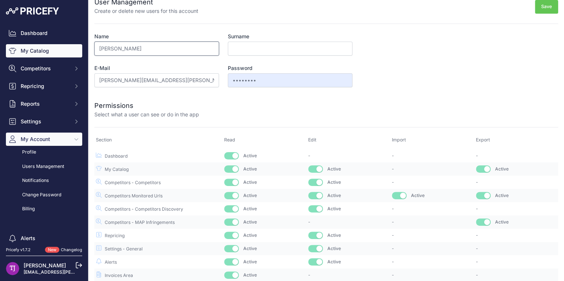
drag, startPoint x: 164, startPoint y: 48, endPoint x: 24, endPoint y: 54, distance: 139.4
click at [24, 54] on div "Dashboard My Catalog Competitors Competitors Monitored URLs MAP infringements R…" at bounding box center [282, 140] width 564 height 281
type input "Elizabeth"
type input "Eliis"
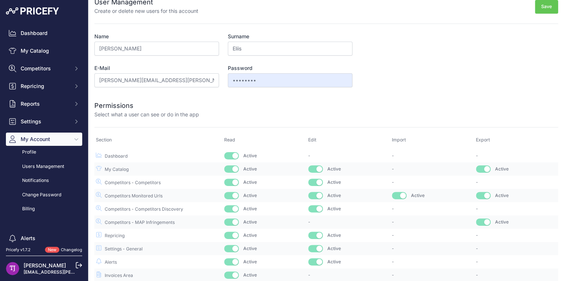
click at [423, 86] on form "User Management Create or delete new users for this account Save Name Elizabeth…" at bounding box center [326, 135] width 464 height 294
click at [535, 9] on button "Save" at bounding box center [546, 7] width 23 height 14
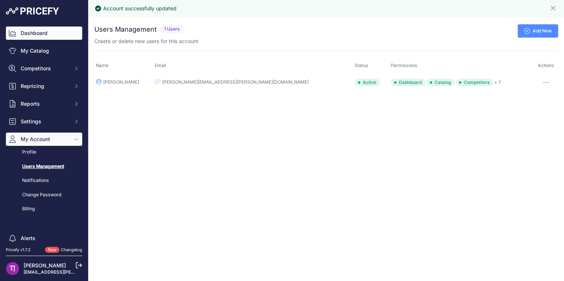
click at [37, 36] on link "Dashboard" at bounding box center [44, 33] width 76 height 13
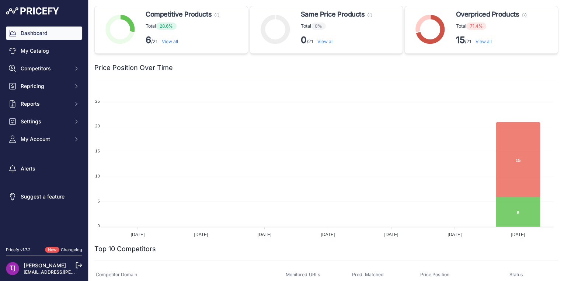
click at [169, 41] on link "View all" at bounding box center [170, 42] width 16 height 6
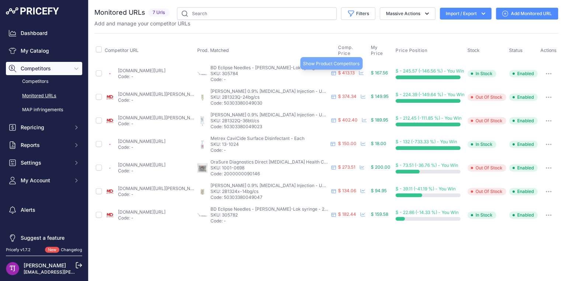
click at [334, 74] on icon at bounding box center [333, 73] width 4 height 4
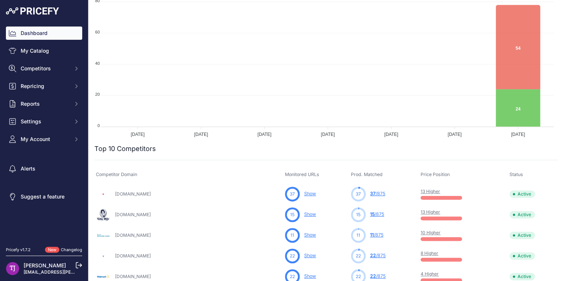
scroll to position [147, 0]
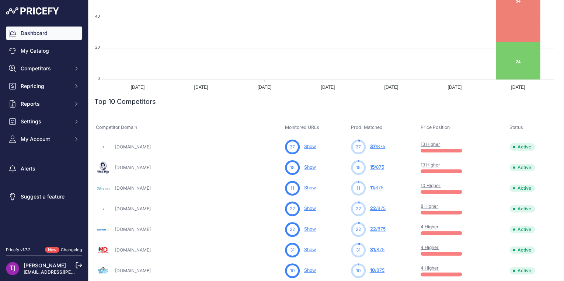
click at [149, 147] on link "[DOMAIN_NAME]" at bounding box center [133, 147] width 36 height 6
click at [304, 146] on link "Show" at bounding box center [310, 147] width 12 height 6
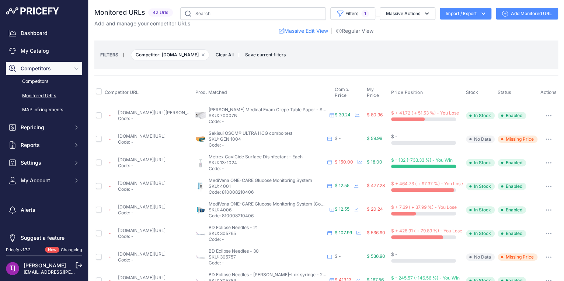
click at [546, 113] on button "button" at bounding box center [548, 116] width 15 height 10
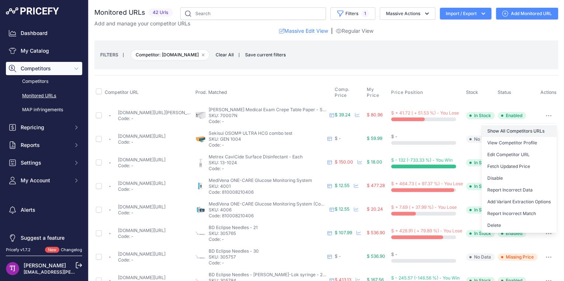
click at [528, 131] on link "Show All Competitors URLs" at bounding box center [518, 131] width 75 height 12
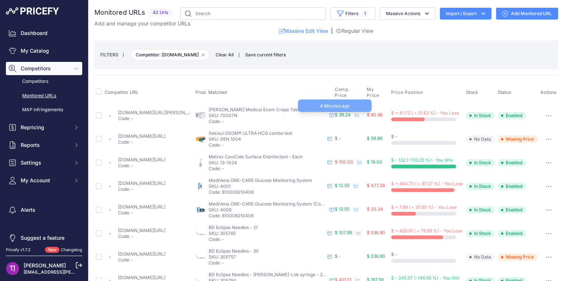
click at [340, 114] on span "$ 39.24" at bounding box center [343, 115] width 16 height 6
click at [329, 113] on icon at bounding box center [331, 115] width 4 height 4
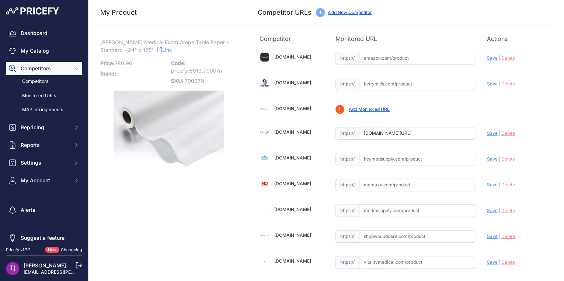
click at [157, 49] on link "Link" at bounding box center [164, 49] width 15 height 9
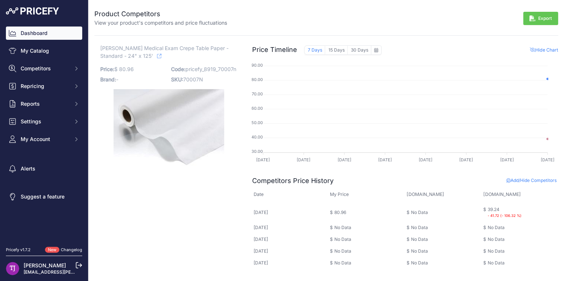
click at [45, 34] on link "Dashboard" at bounding box center [44, 33] width 76 height 13
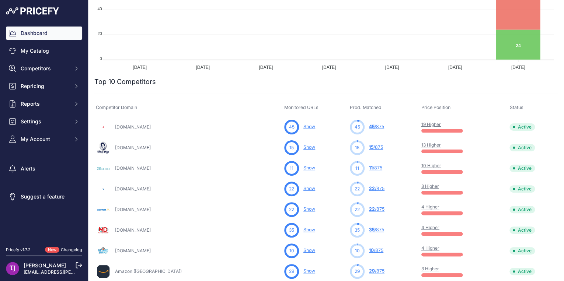
scroll to position [177, 0]
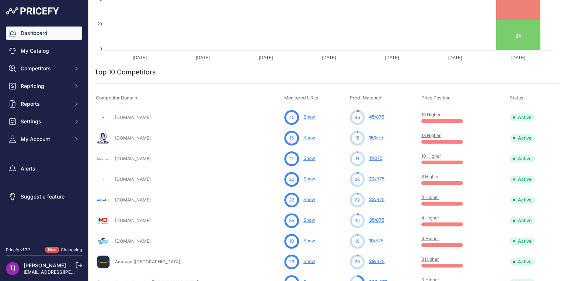
click at [303, 117] on link "Show" at bounding box center [309, 117] width 12 height 6
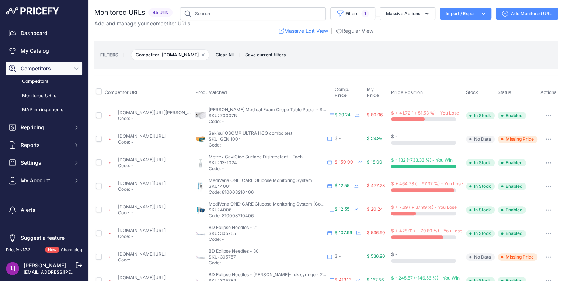
click at [543, 112] on button "button" at bounding box center [548, 116] width 15 height 10
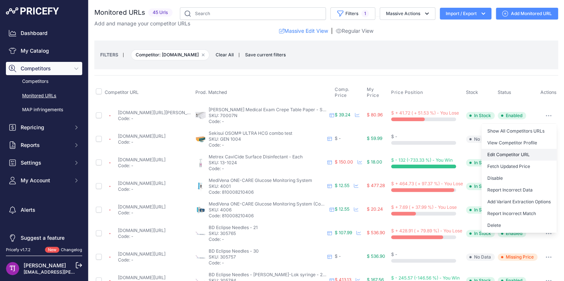
click at [520, 155] on link "Edit Competitor URL" at bounding box center [518, 155] width 75 height 12
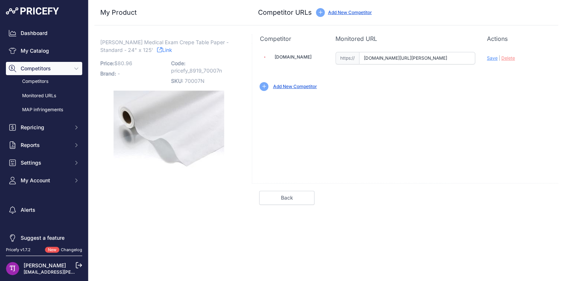
scroll to position [0, 115]
drag, startPoint x: 406, startPoint y: 59, endPoint x: 487, endPoint y: 60, distance: 80.7
click at [487, 60] on div "Amazon.com Valid Invalid | |" at bounding box center [405, 70] width 306 height 55
click at [471, 56] on input "wilburnmedicalusa.com/graham-medical-quality-examination-table-paper-007/?priru…" at bounding box center [417, 58] width 116 height 13
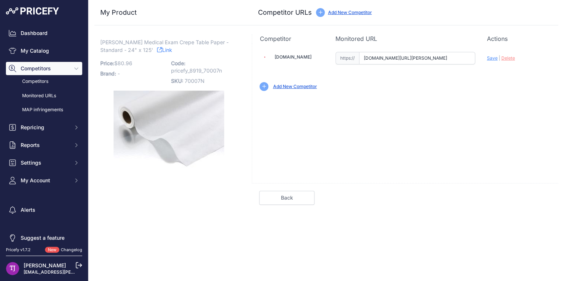
drag, startPoint x: 471, startPoint y: 56, endPoint x: 390, endPoint y: 55, distance: 81.1
click at [289, 54] on div "Amazon.com Valid Invalid | |" at bounding box center [405, 70] width 306 height 55
click at [439, 57] on input "wilburnmedicalusa.com/graham-medical-quality-examination-table-paper-007/?priru…" at bounding box center [417, 58] width 116 height 13
drag, startPoint x: 450, startPoint y: 59, endPoint x: 307, endPoint y: 58, distance: 143.7
click at [307, 58] on div "Amazon.com Valid Invalid | |" at bounding box center [405, 70] width 306 height 55
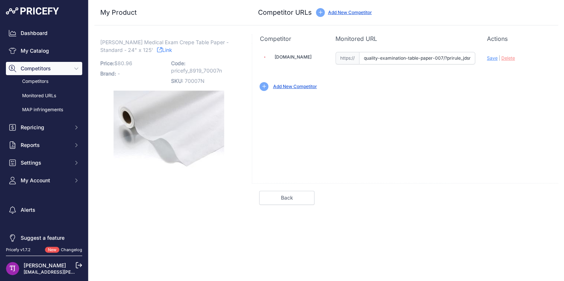
drag, startPoint x: 458, startPoint y: 59, endPoint x: 303, endPoint y: 54, distance: 155.6
click at [303, 54] on div "Amazon.com Valid Invalid | |" at bounding box center [405, 70] width 306 height 55
type input "_jdsnikfkfjsd=8919"
drag, startPoint x: 412, startPoint y: 56, endPoint x: 228, endPoint y: 50, distance: 184.0
click at [226, 50] on div "My Product Competitor URLs Price: 80.96" at bounding box center [326, 102] width 464 height 205
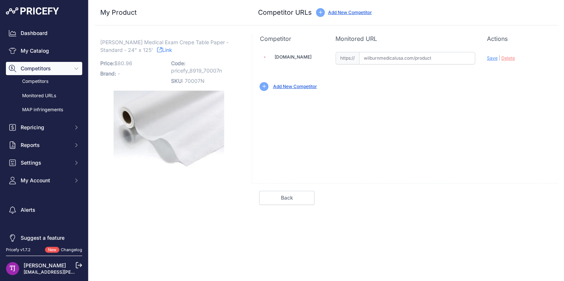
paste input "https://wilburnmedicalusa.com/search-results-page?q=70007N"
click at [468, 133] on div "Amazon.com Valid Invalid Save | Delete Valid |" at bounding box center [405, 113] width 306 height 140
click at [490, 60] on span "Save" at bounding box center [492, 58] width 11 height 6
type input "https://wilburnmedicalusa.com/search-results-page?q=70007N&prirule_jdsnikfkfjsd…"
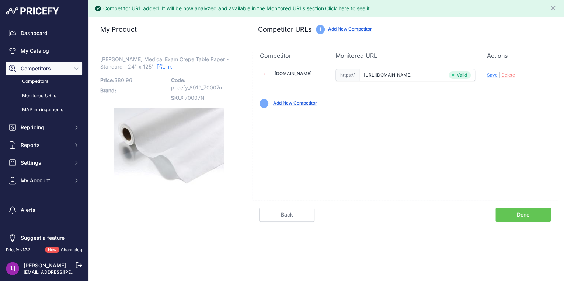
click at [529, 215] on link "Done" at bounding box center [522, 215] width 55 height 14
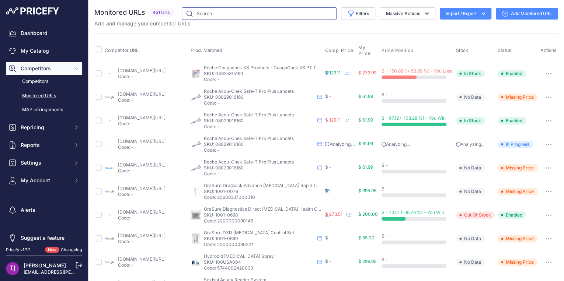
click at [219, 15] on input "text" at bounding box center [259, 13] width 155 height 13
type input "70007N"
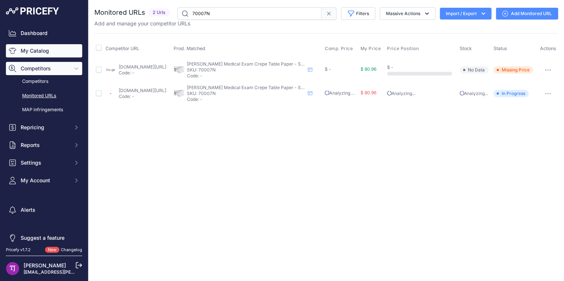
click at [33, 50] on link "My Catalog" at bounding box center [44, 50] width 76 height 13
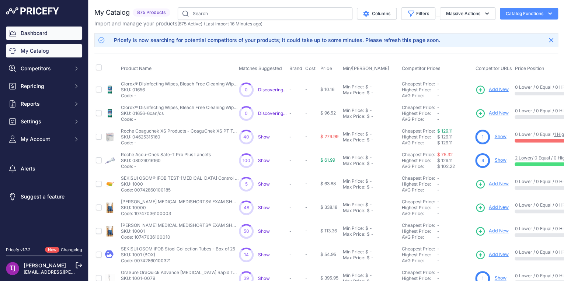
click at [39, 32] on link "Dashboard" at bounding box center [44, 33] width 76 height 13
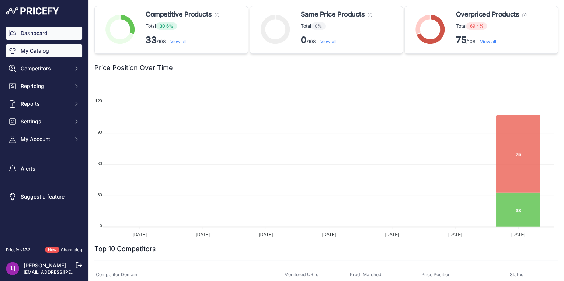
click at [39, 52] on link "My Catalog" at bounding box center [44, 50] width 76 height 13
click at [29, 49] on link "My Catalog" at bounding box center [44, 50] width 76 height 13
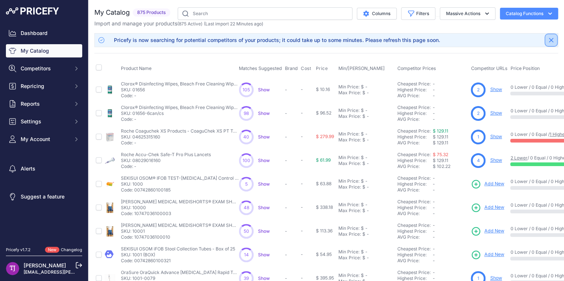
click at [549, 41] on button "Close" at bounding box center [551, 40] width 12 height 12
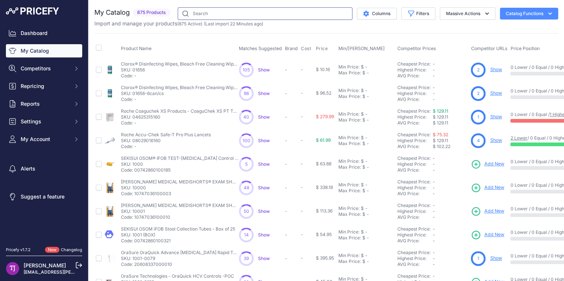
click at [210, 17] on input "text" at bounding box center [265, 13] width 175 height 13
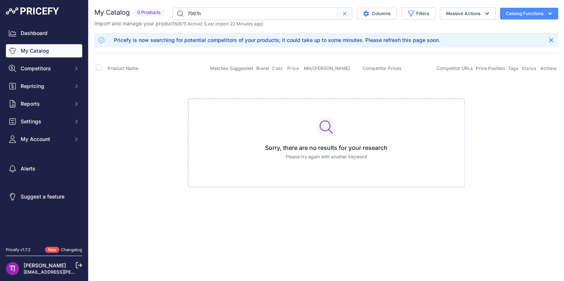
click at [196, 10] on input "7007n" at bounding box center [254, 13] width 165 height 13
type input "70007n"
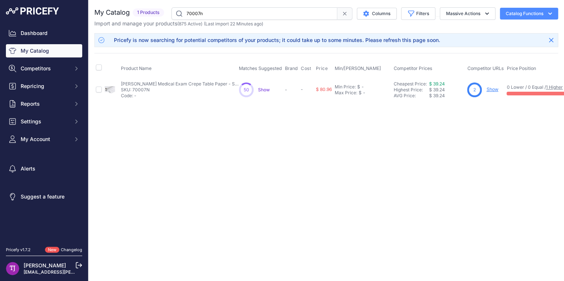
click at [262, 89] on span "Show" at bounding box center [264, 90] width 12 height 6
click at [31, 32] on link "Dashboard" at bounding box center [44, 33] width 76 height 13
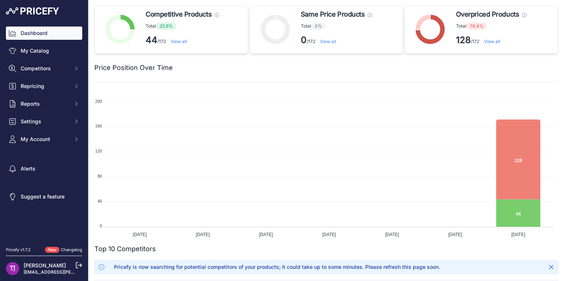
click at [488, 44] on link "View all" at bounding box center [491, 42] width 16 height 6
click at [488, 41] on link "View all" at bounding box center [491, 42] width 16 height 6
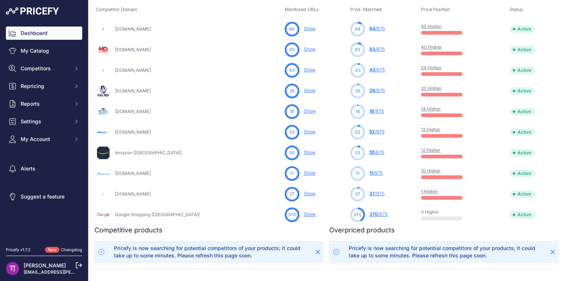
scroll to position [295, 0]
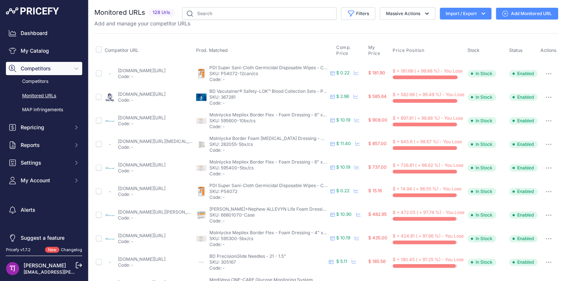
click at [546, 74] on button "button" at bounding box center [548, 74] width 15 height 10
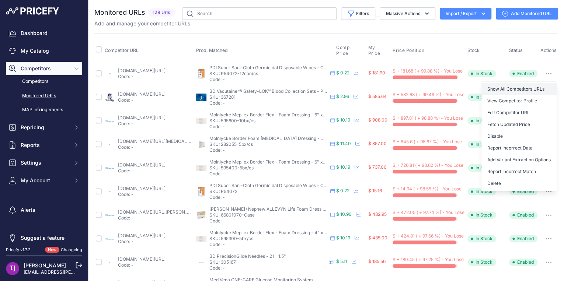
click at [516, 87] on link "Show All Competitors URLs" at bounding box center [518, 89] width 75 height 12
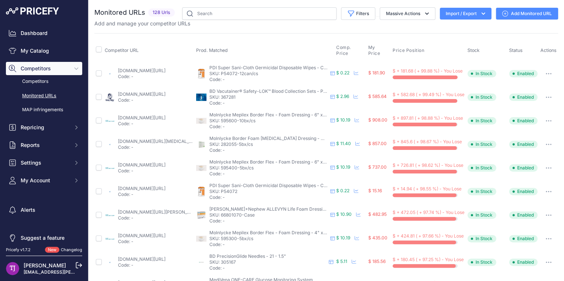
click at [159, 71] on link "vitalitymedical.com/pdi-super-sani-cloth-germicidal-disposable-wipes-canister-p…" at bounding box center [142, 71] width 48 height 6
click at [39, 33] on link "Dashboard" at bounding box center [44, 33] width 76 height 13
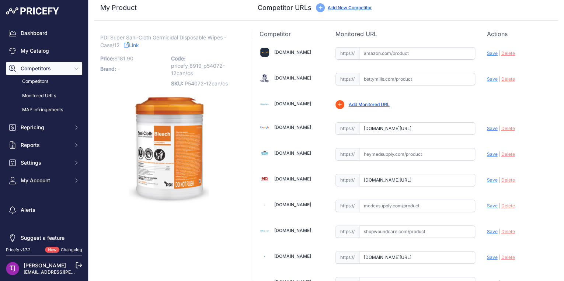
scroll to position [4, 0]
